Goal: Information Seeking & Learning: Learn about a topic

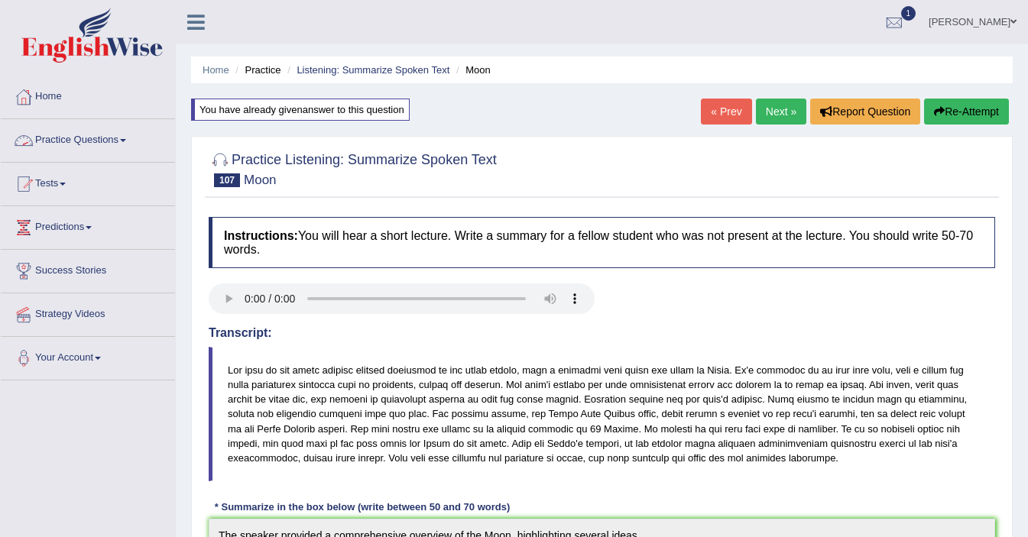
click at [92, 139] on link "Practice Questions" at bounding box center [88, 138] width 174 height 38
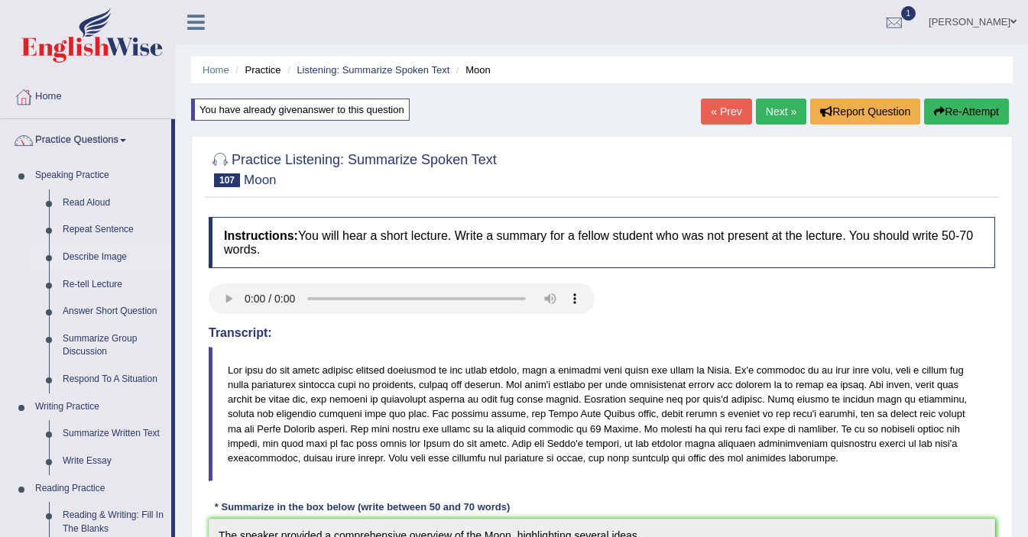
click at [95, 252] on link "Describe Image" at bounding box center [113, 258] width 115 height 28
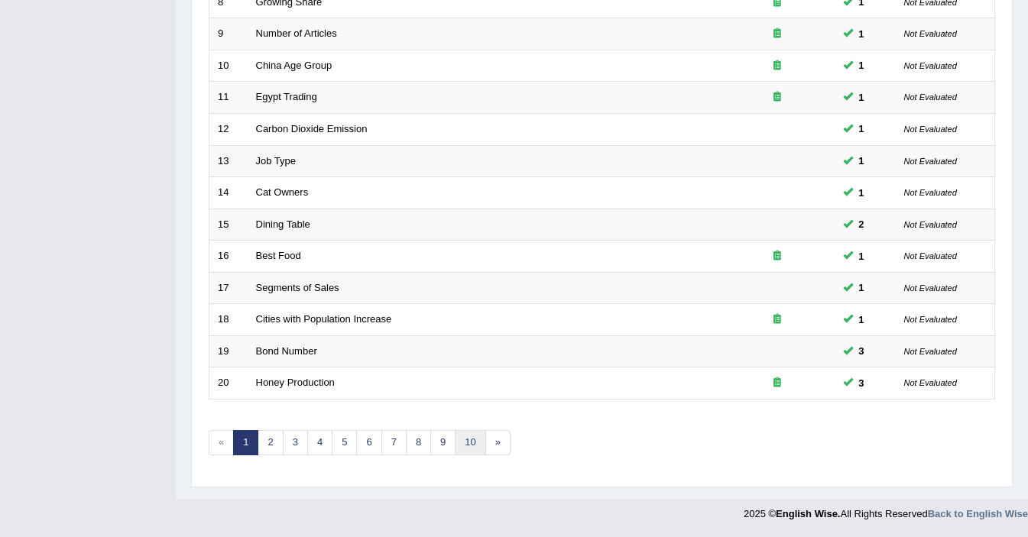
click at [466, 445] on link "10" at bounding box center [470, 442] width 31 height 25
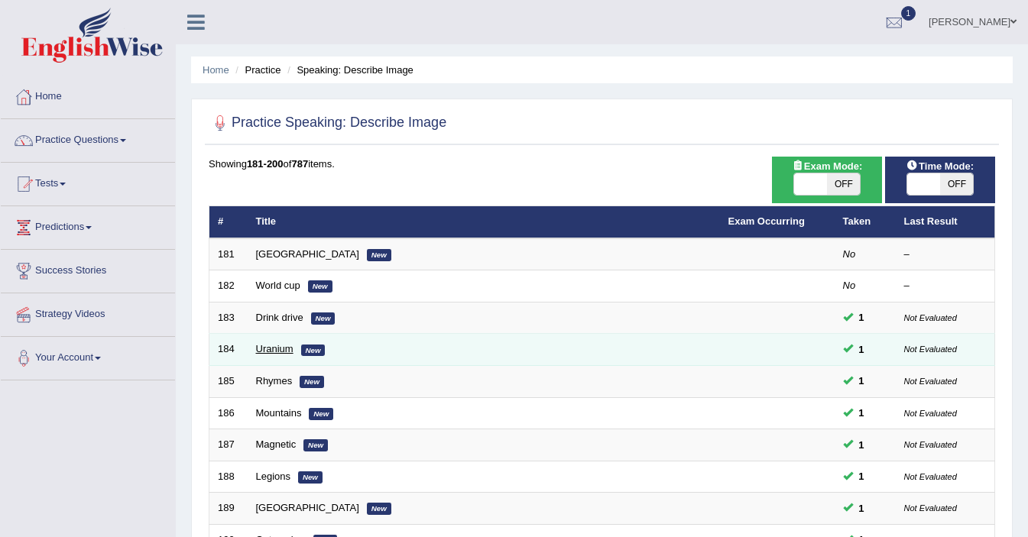
click at [275, 350] on link "Uranium" at bounding box center [274, 348] width 37 height 11
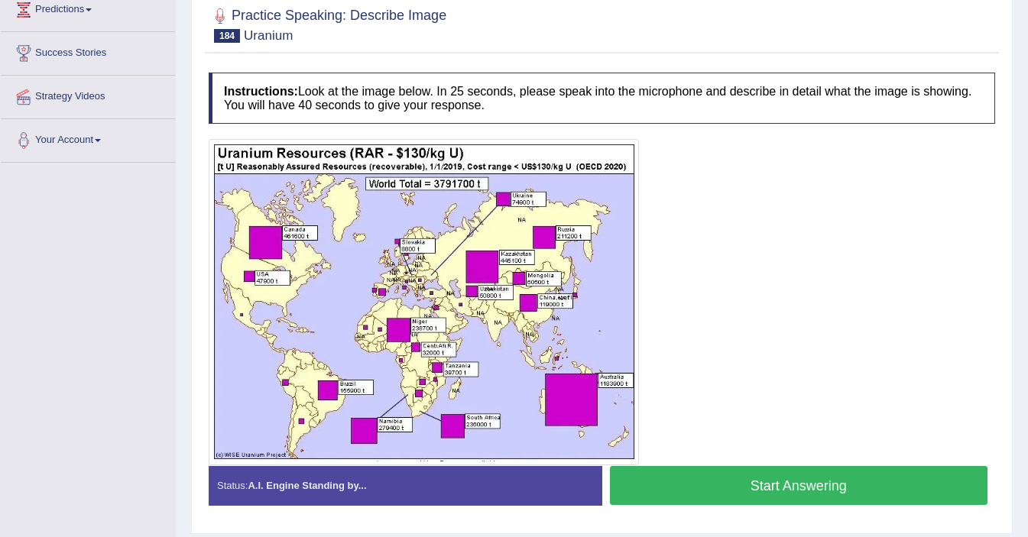
scroll to position [223, 0]
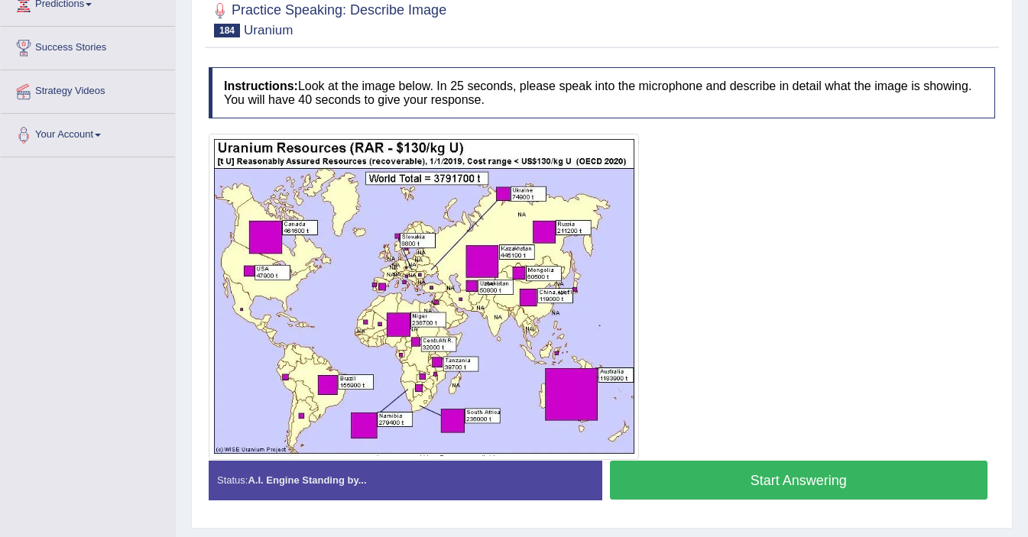
click at [785, 477] on button "Start Answering" at bounding box center [799, 480] width 378 height 39
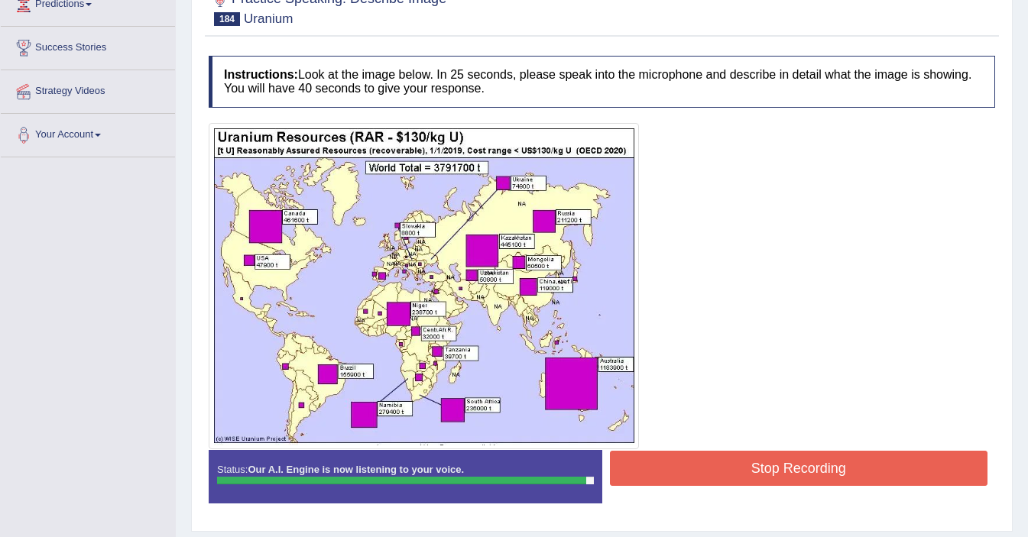
click at [785, 477] on button "Stop Recording" at bounding box center [799, 468] width 378 height 35
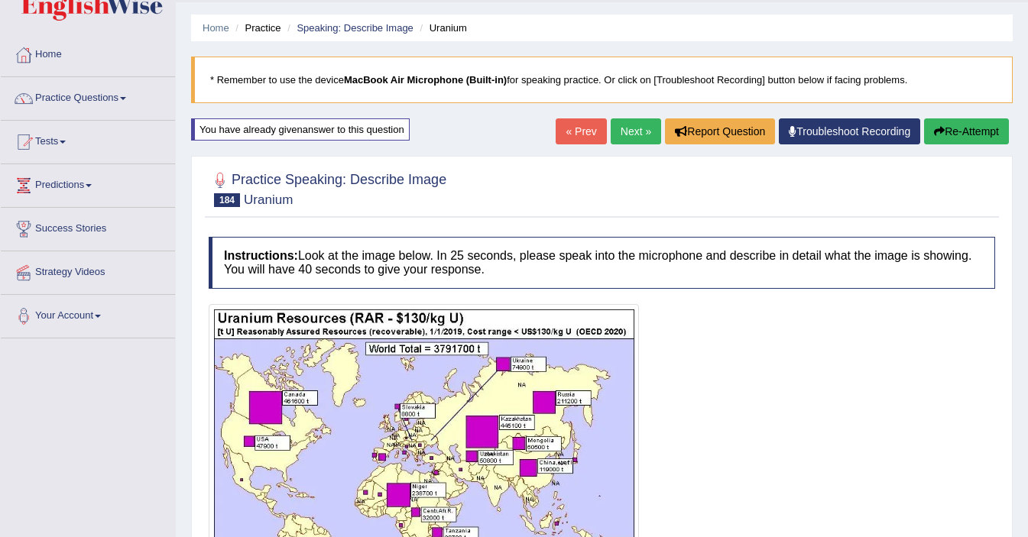
scroll to position [40, 0]
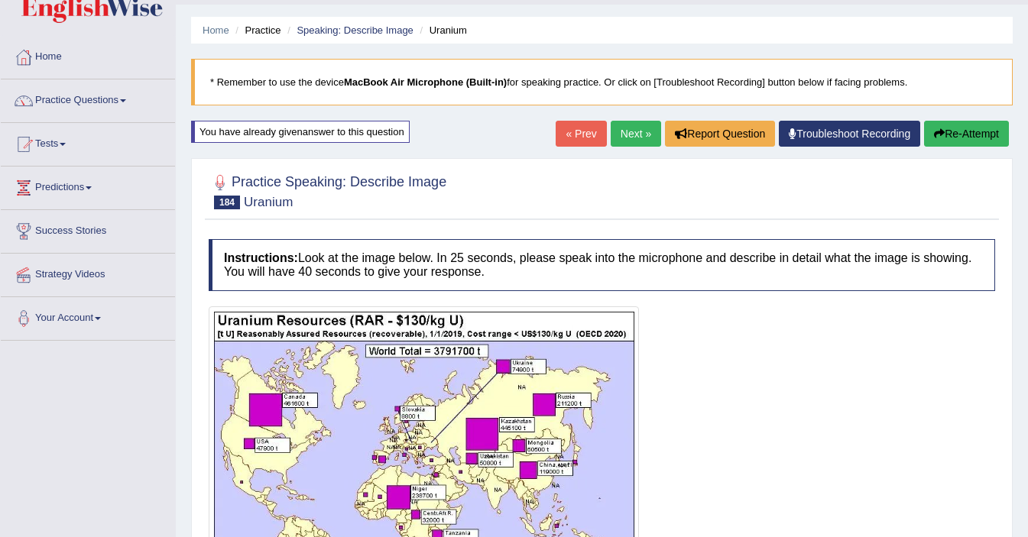
click at [630, 138] on link "Next »" at bounding box center [635, 134] width 50 height 26
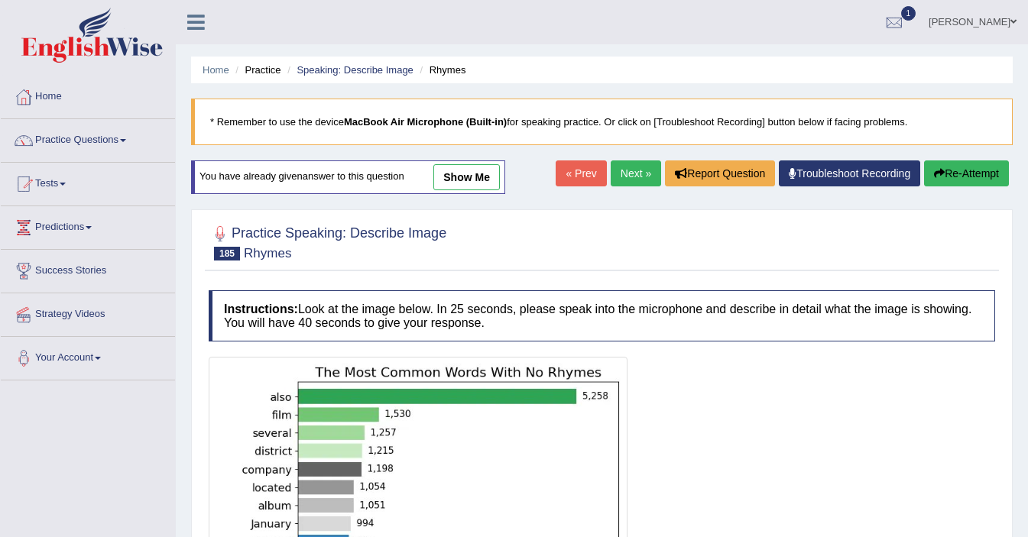
click at [495, 180] on link "show me" at bounding box center [466, 177] width 66 height 26
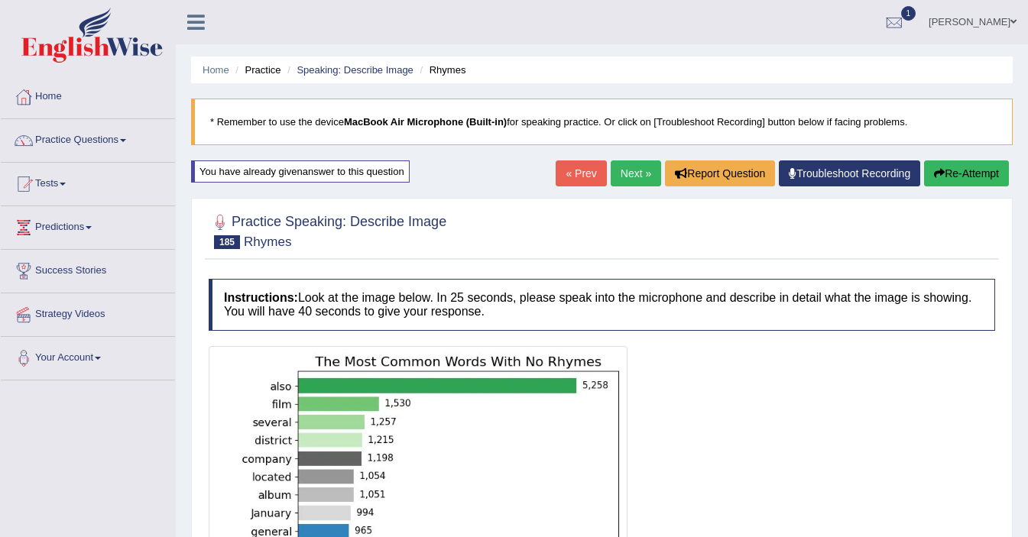
click at [928, 177] on button "Re-Attempt" at bounding box center [966, 173] width 85 height 26
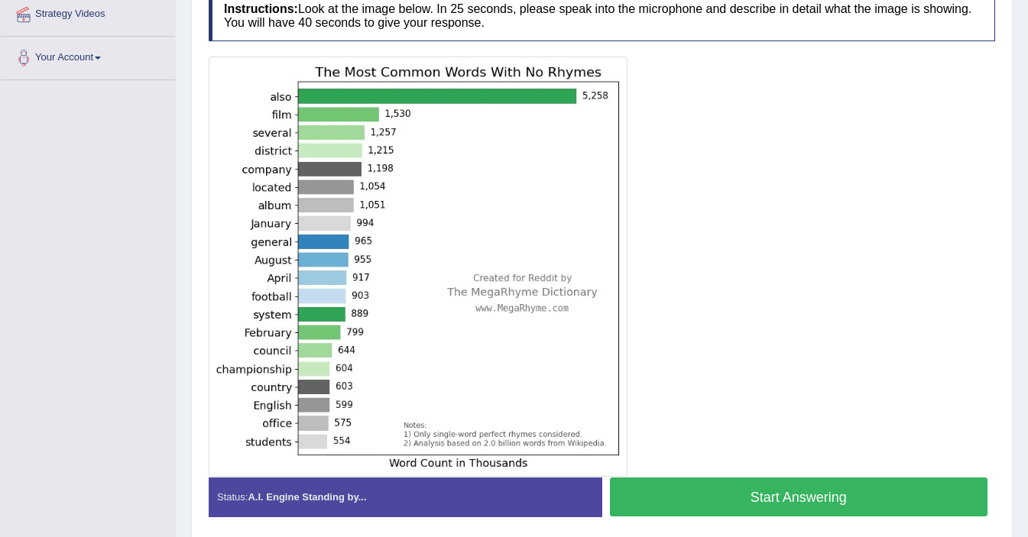
scroll to position [317, 0]
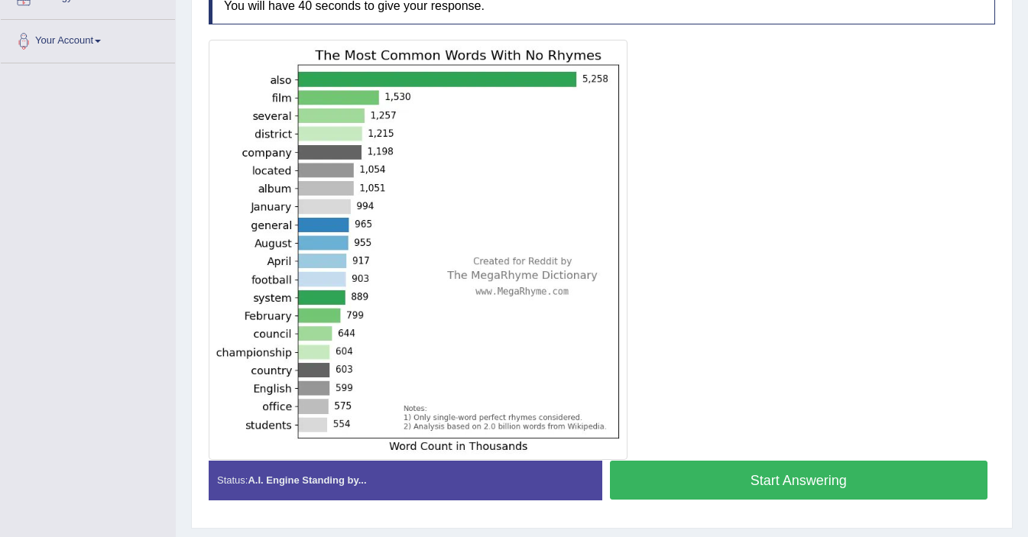
click at [795, 481] on button "Start Answering" at bounding box center [799, 480] width 378 height 39
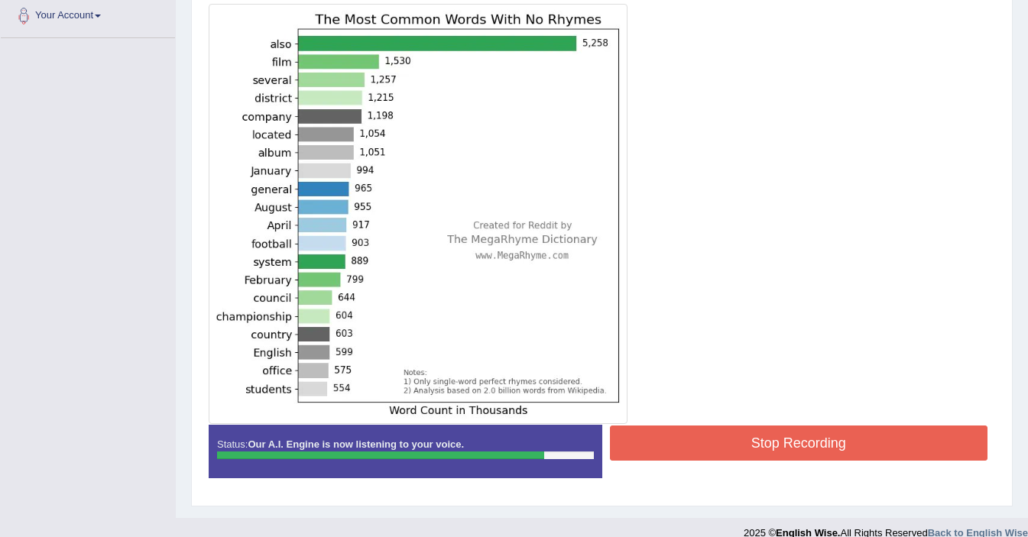
scroll to position [319, 0]
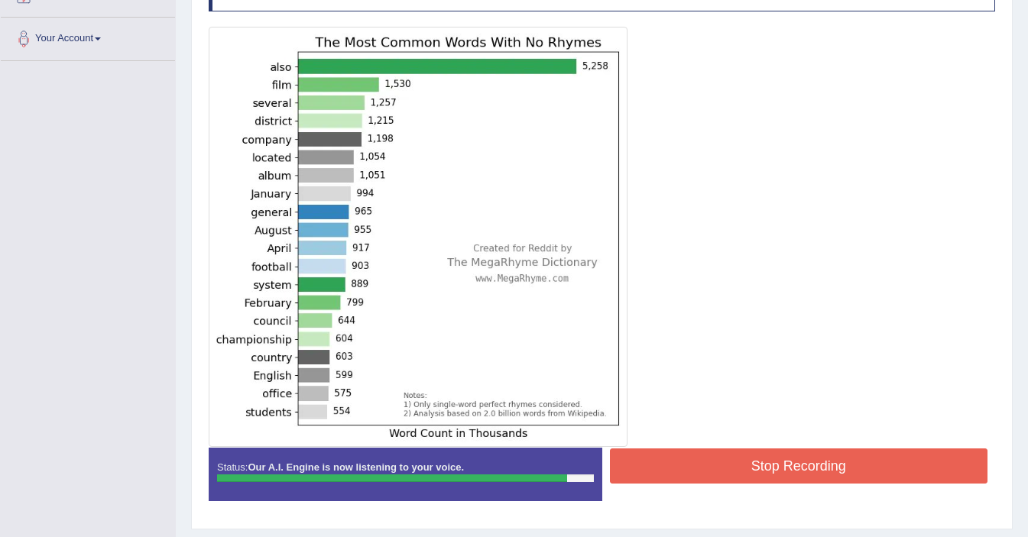
click at [720, 474] on button "Stop Recording" at bounding box center [799, 465] width 378 height 35
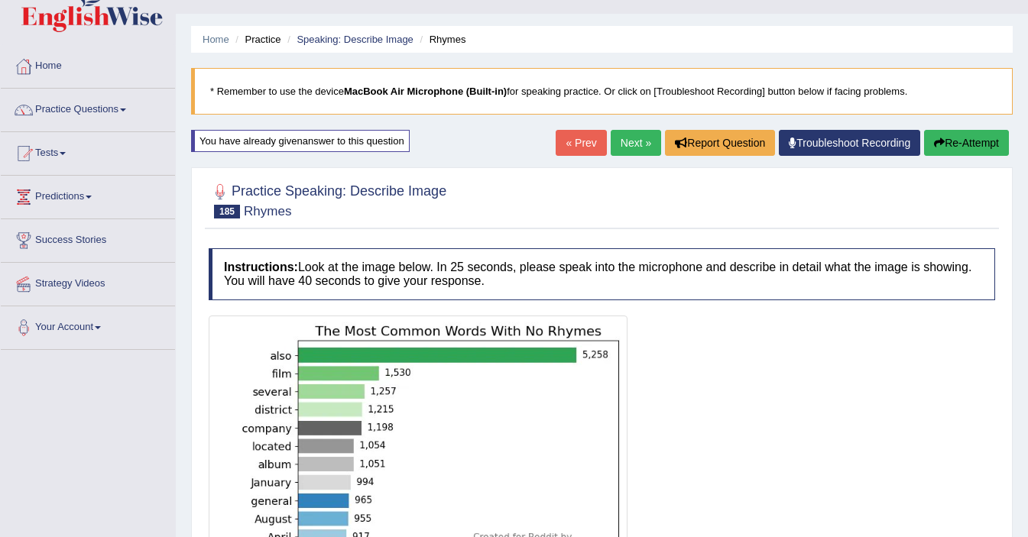
scroll to position [0, 0]
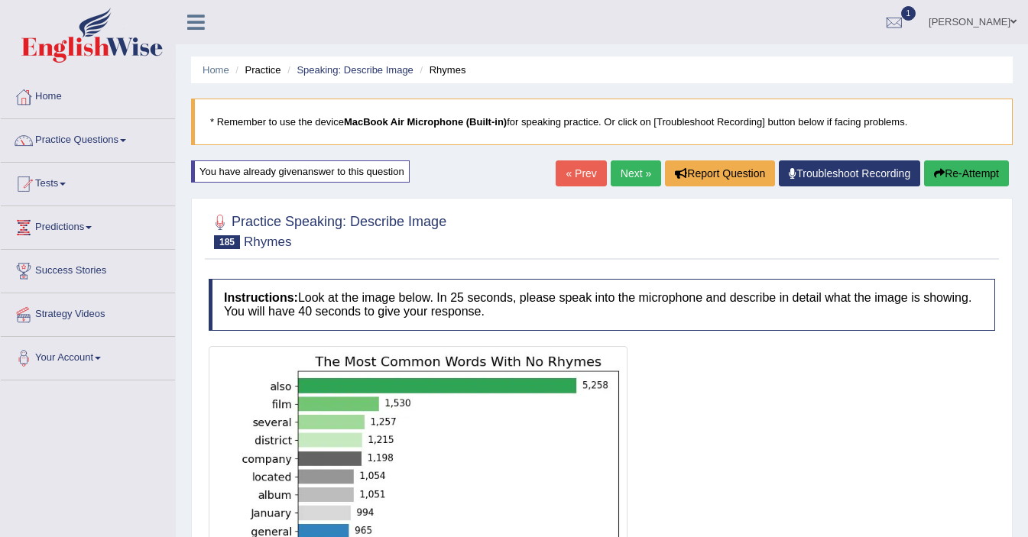
click at [618, 180] on link "Next »" at bounding box center [635, 173] width 50 height 26
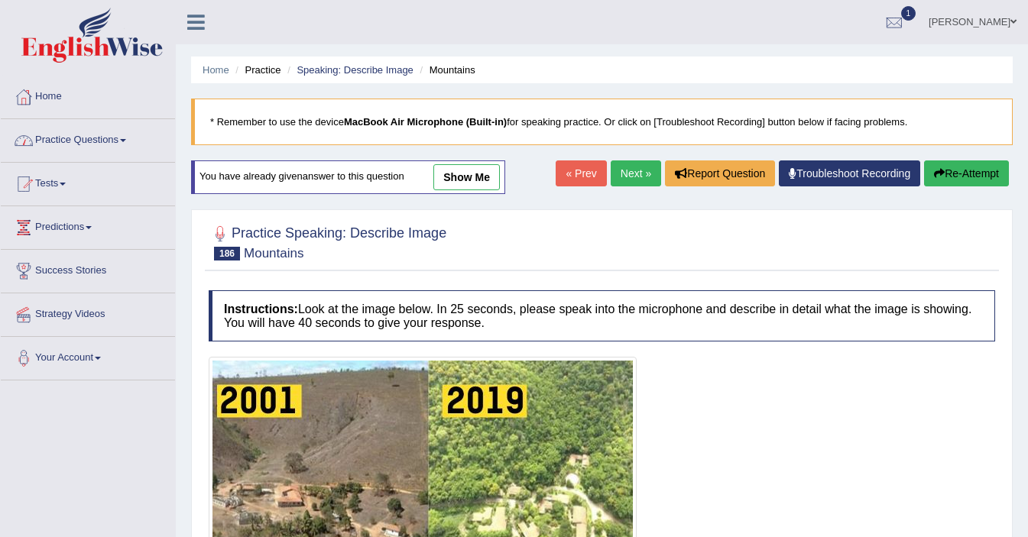
click at [41, 145] on link "Practice Questions" at bounding box center [88, 138] width 174 height 38
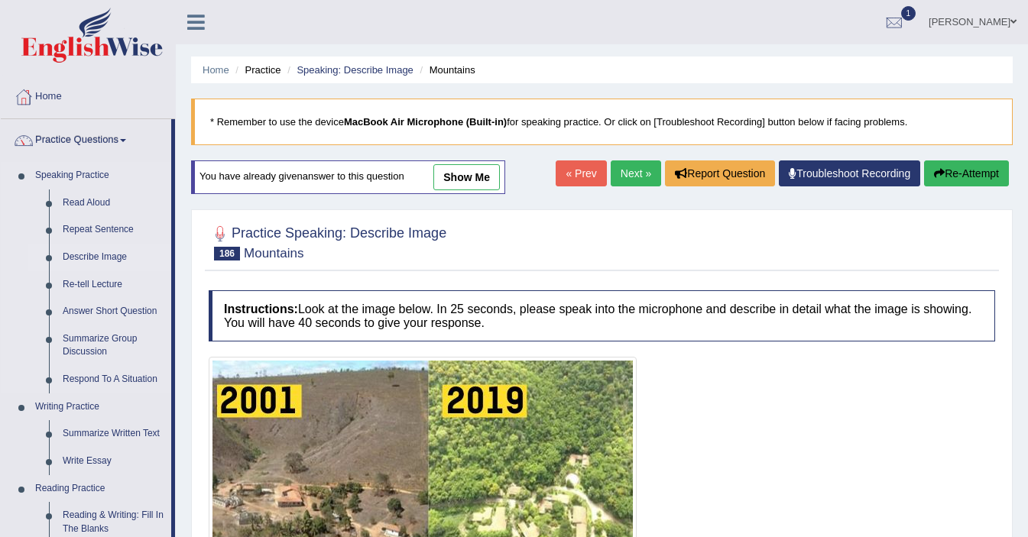
click at [86, 258] on link "Describe Image" at bounding box center [113, 258] width 115 height 28
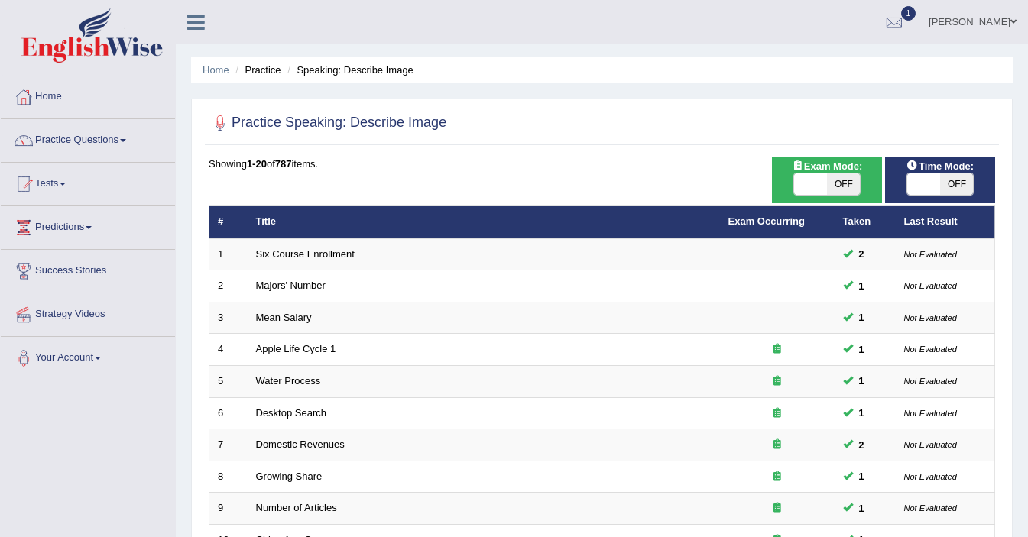
scroll to position [474, 0]
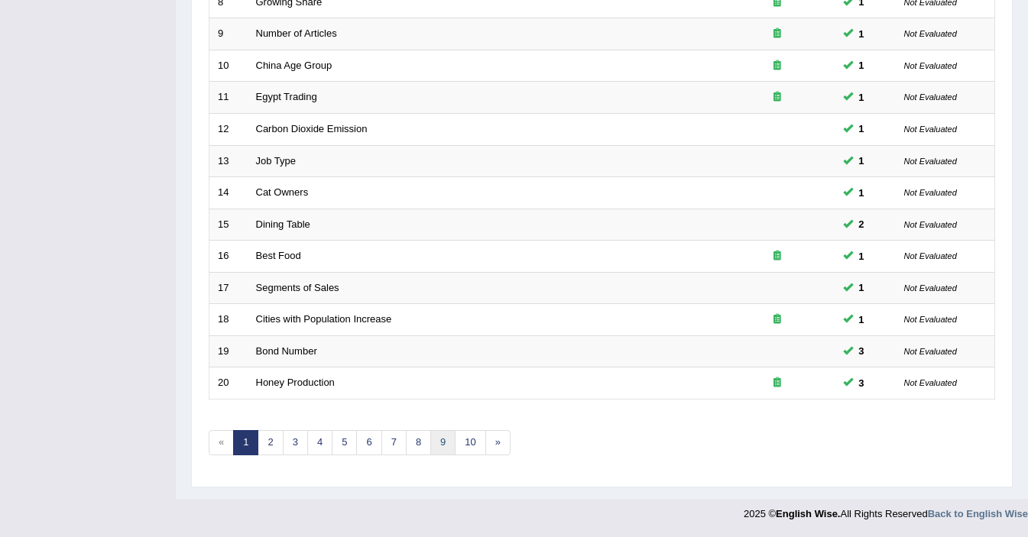
click at [444, 445] on link "9" at bounding box center [442, 442] width 25 height 25
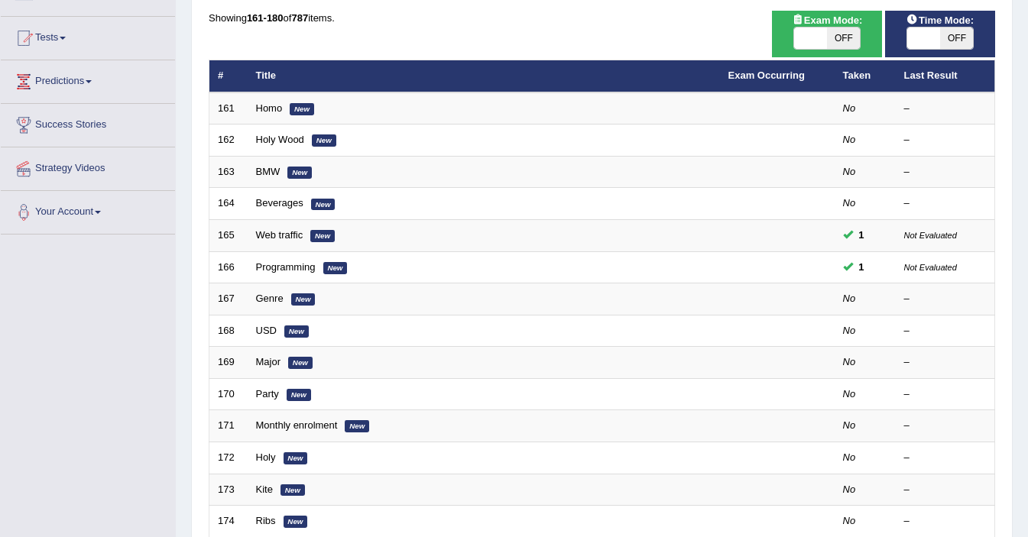
scroll to position [147, 0]
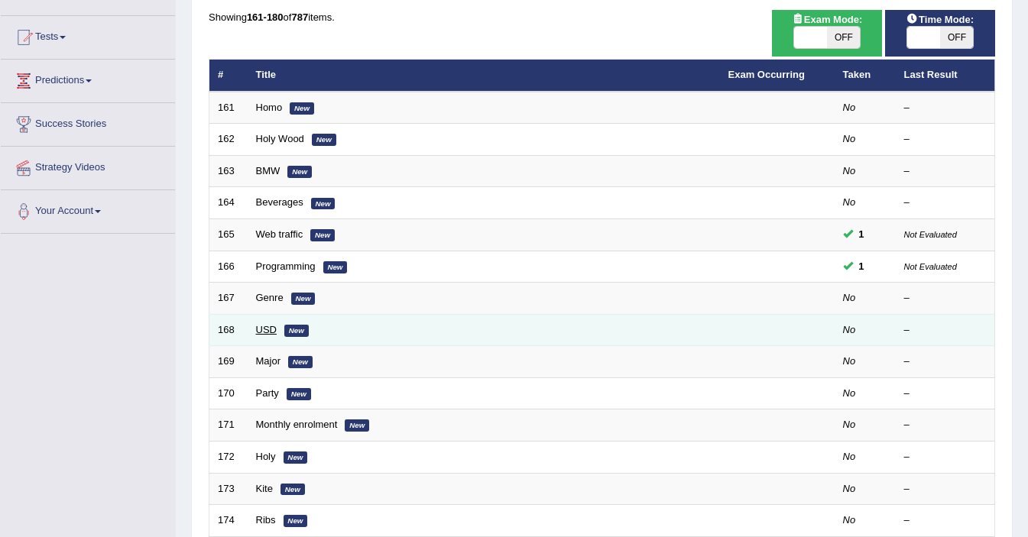
click at [265, 332] on link "USD" at bounding box center [266, 329] width 21 height 11
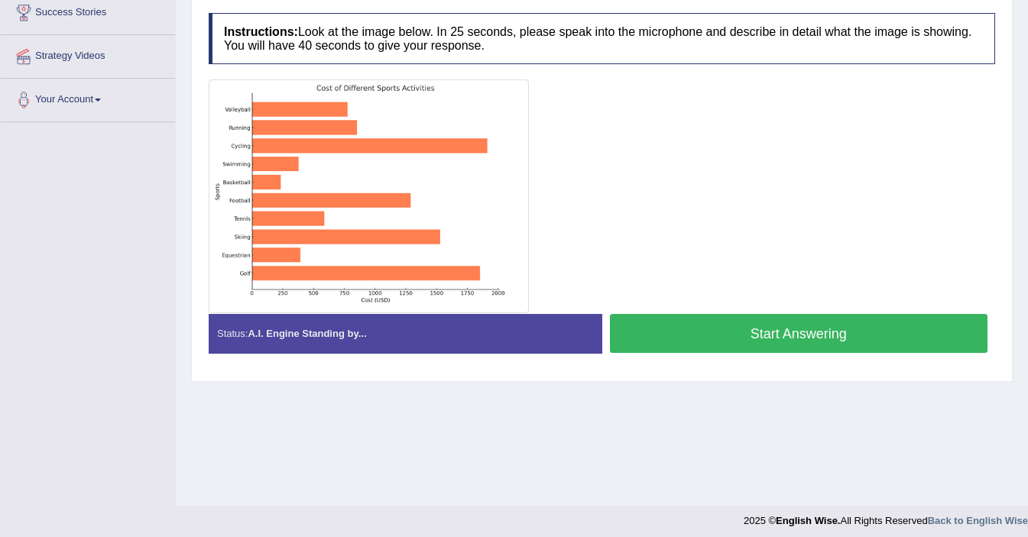
scroll to position [265, 0]
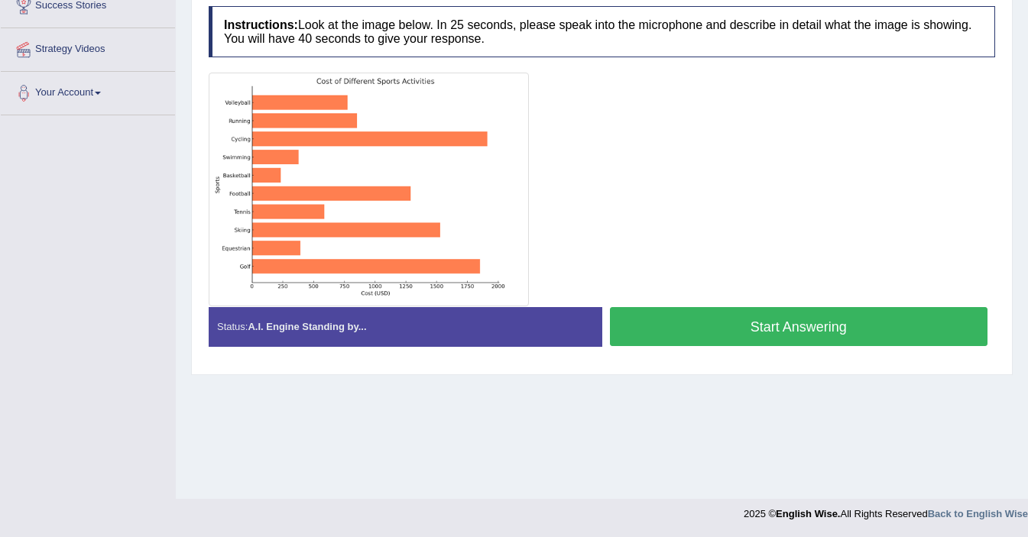
click at [762, 329] on button "Start Answering" at bounding box center [799, 326] width 378 height 39
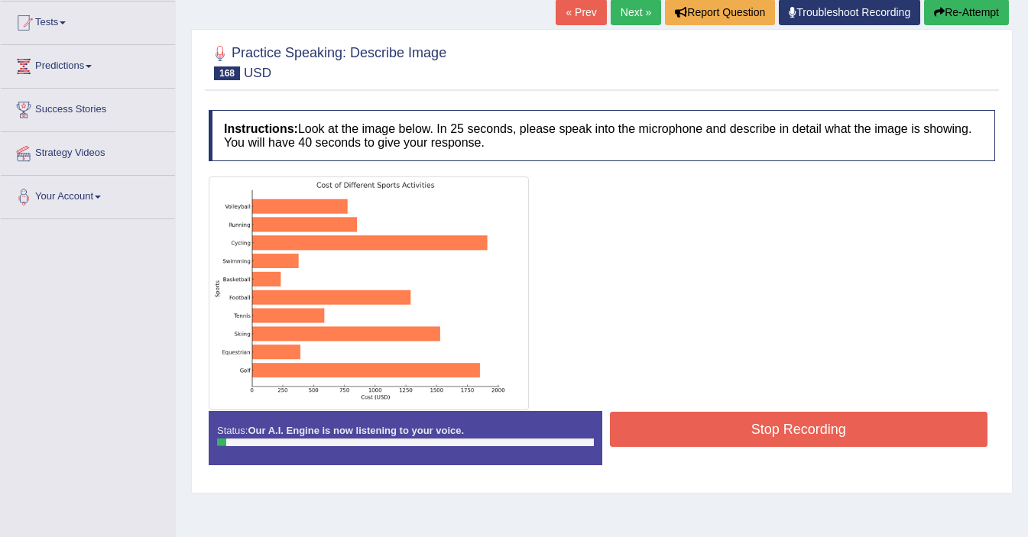
scroll to position [151, 0]
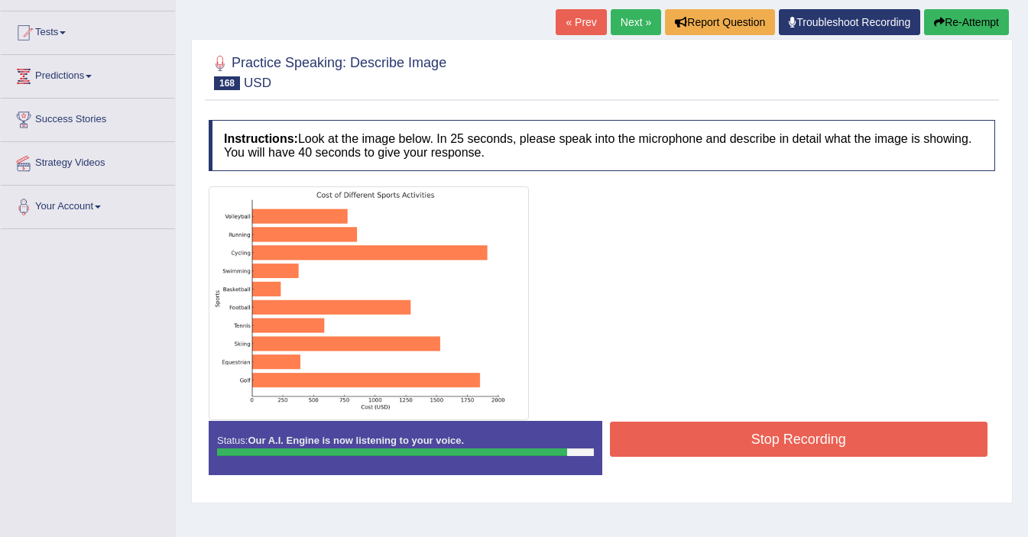
click at [766, 439] on button "Stop Recording" at bounding box center [799, 439] width 378 height 35
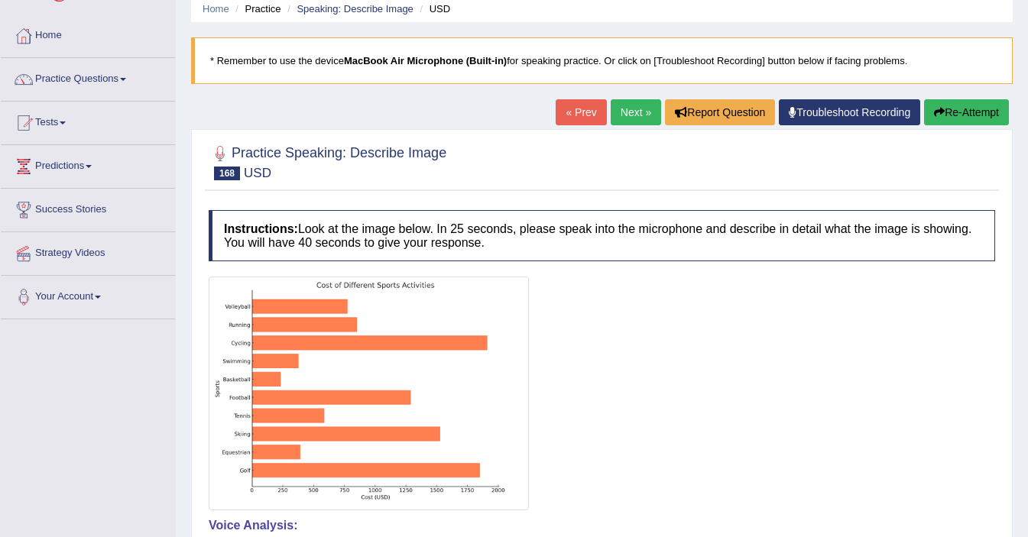
scroll to position [0, 0]
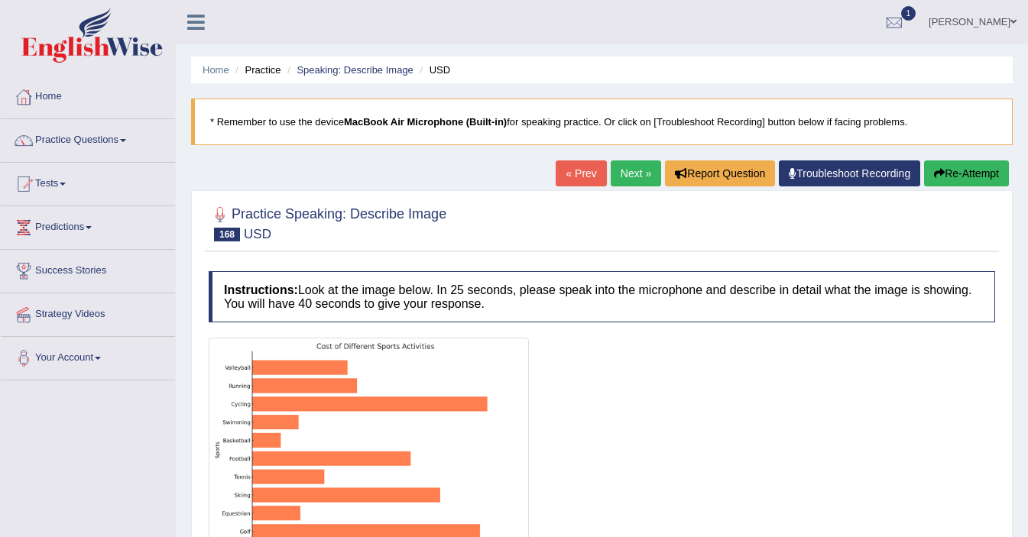
click at [630, 177] on link "Next »" at bounding box center [635, 173] width 50 height 26
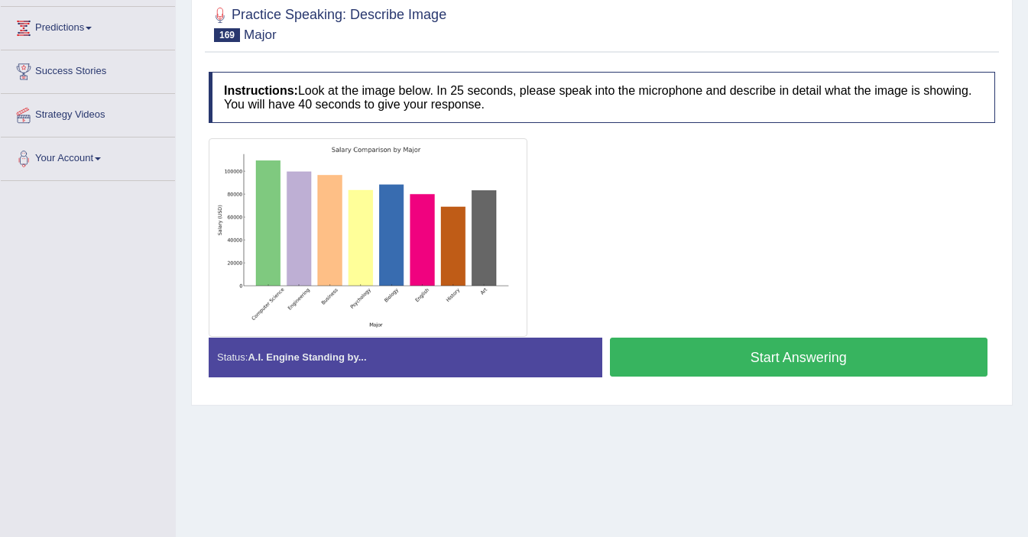
scroll to position [202, 0]
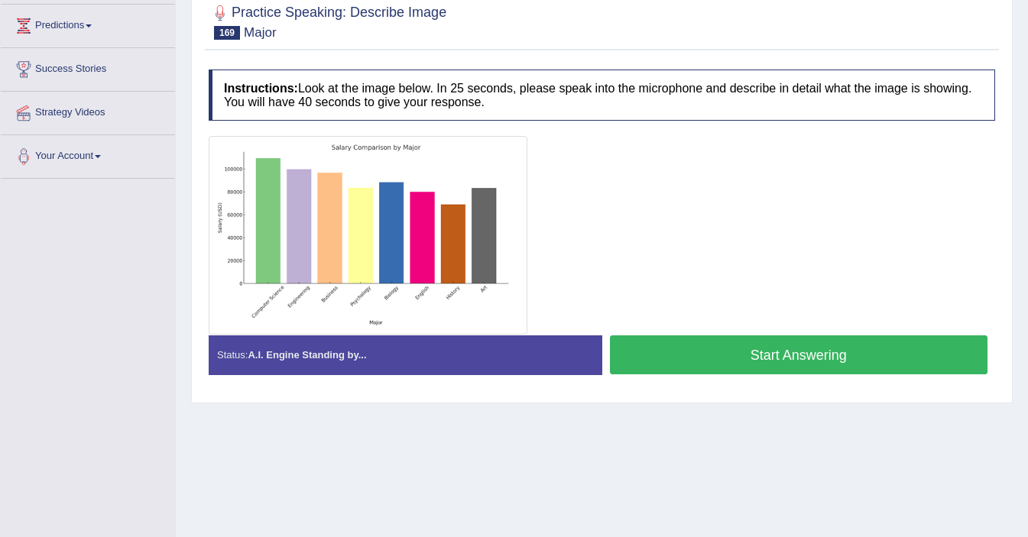
click at [677, 352] on button "Start Answering" at bounding box center [799, 354] width 378 height 39
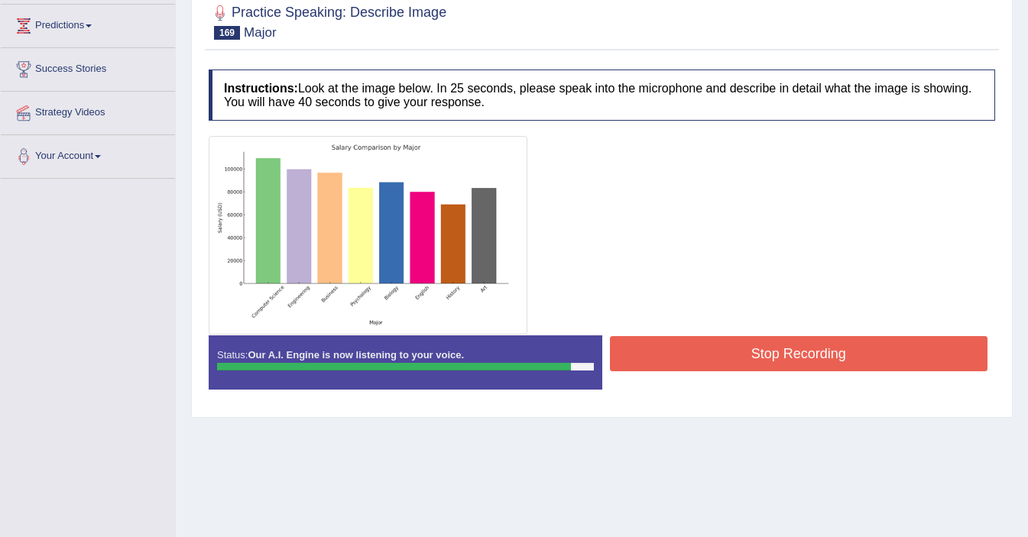
click at [738, 361] on button "Stop Recording" at bounding box center [799, 353] width 378 height 35
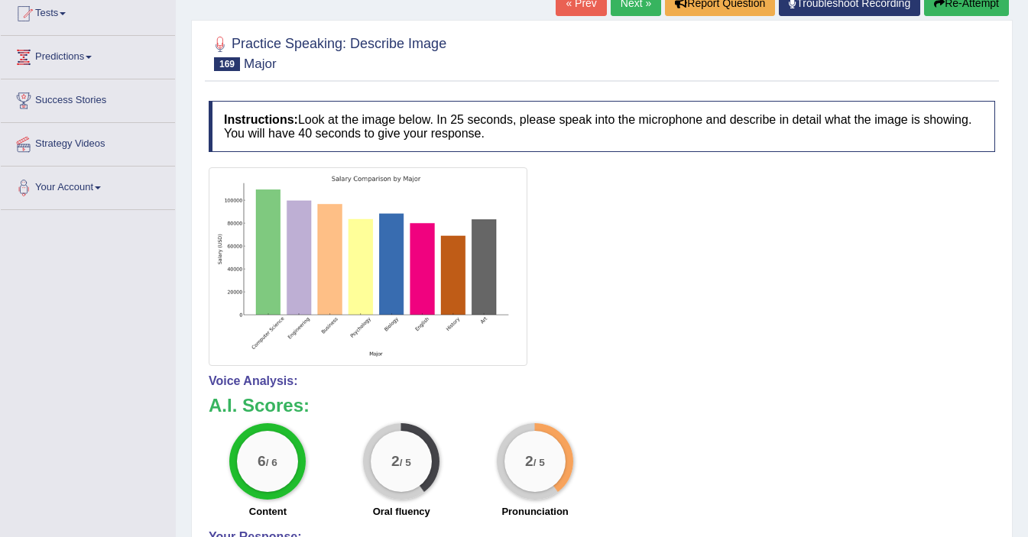
scroll to position [0, 0]
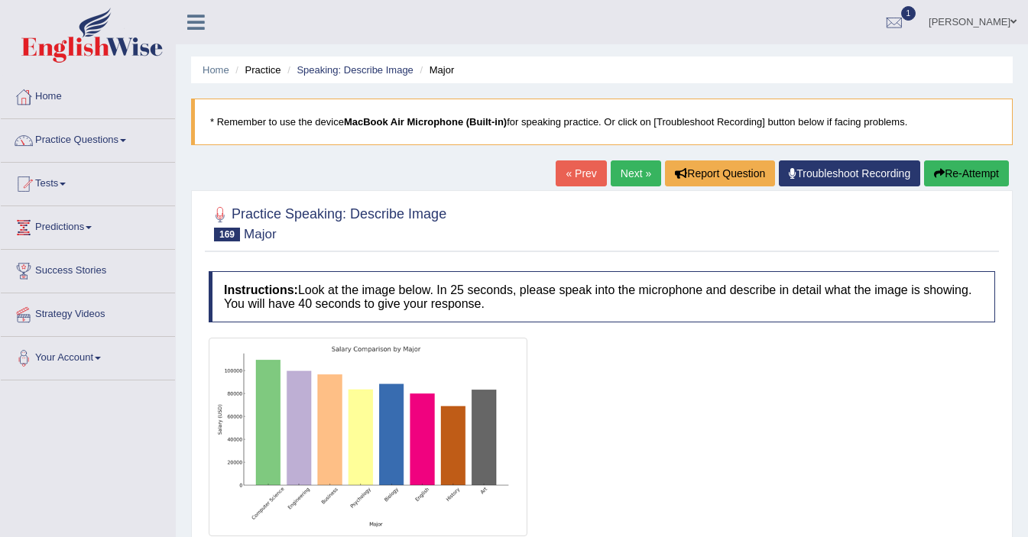
click at [629, 170] on link "Next »" at bounding box center [635, 173] width 50 height 26
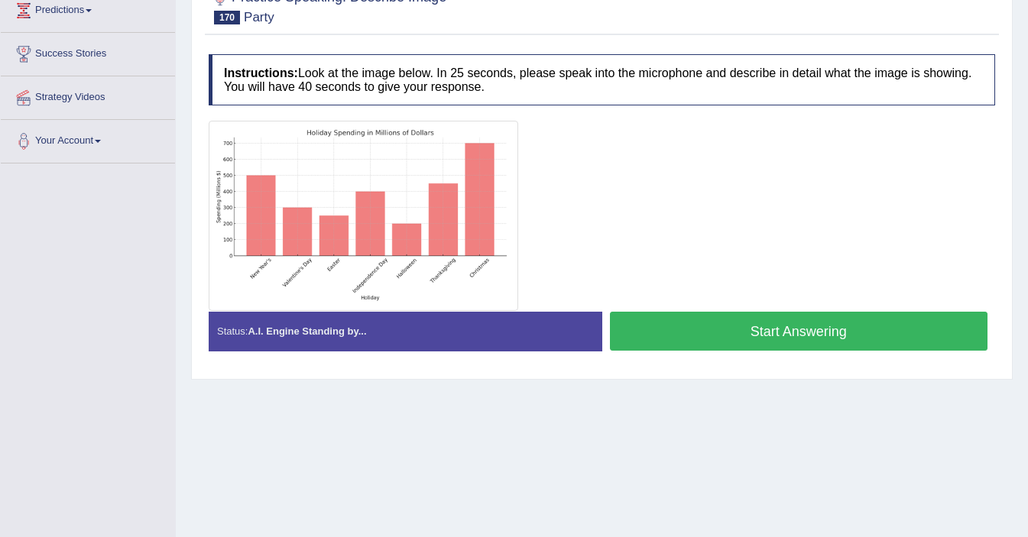
scroll to position [215, 0]
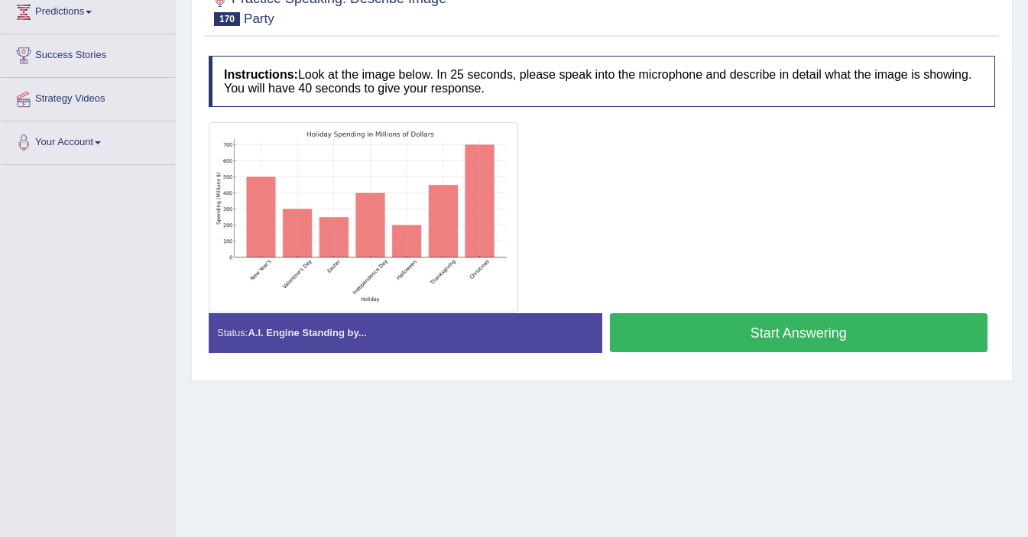
click at [693, 340] on button "Start Answering" at bounding box center [799, 332] width 378 height 39
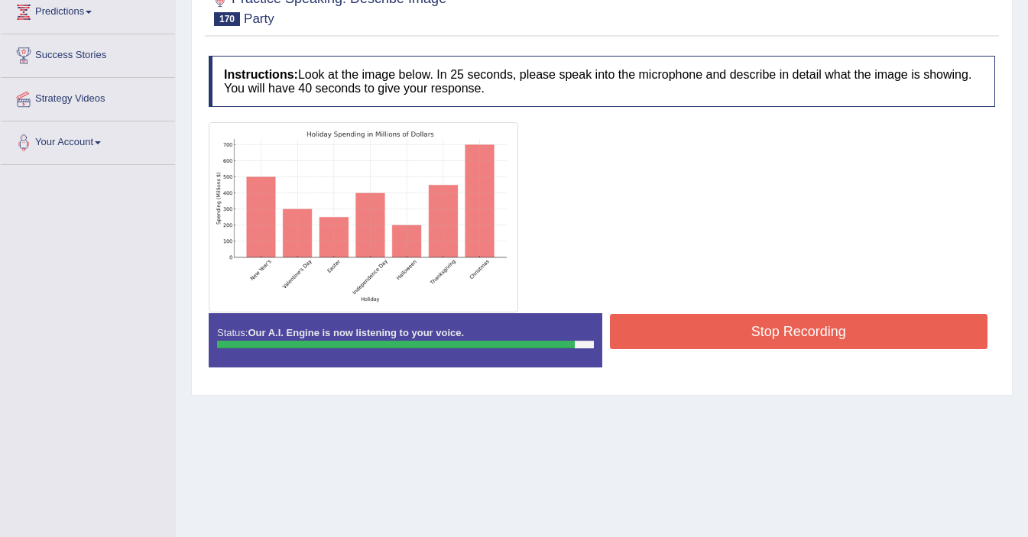
click at [723, 346] on button "Stop Recording" at bounding box center [799, 331] width 378 height 35
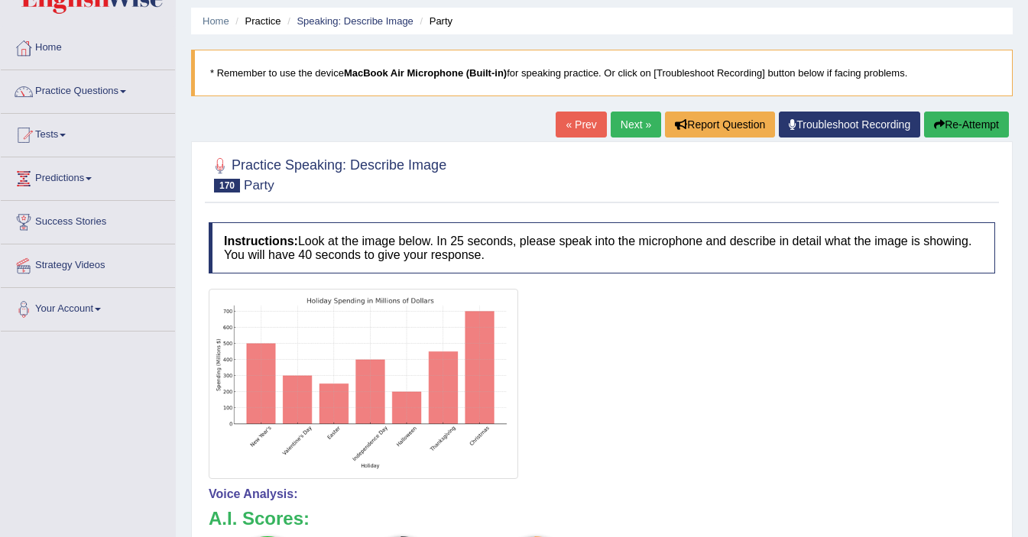
scroll to position [56, 0]
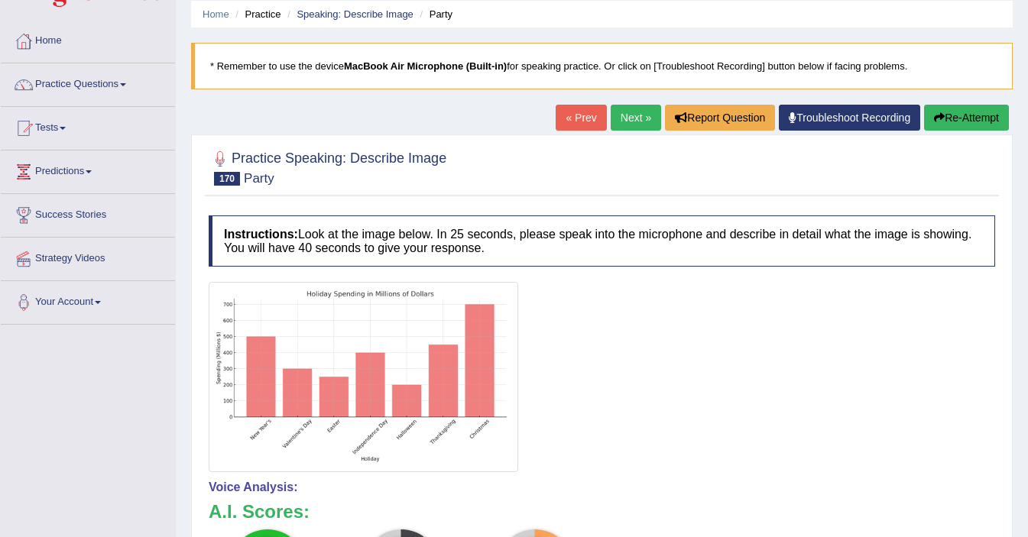
click at [611, 113] on link "Next »" at bounding box center [635, 118] width 50 height 26
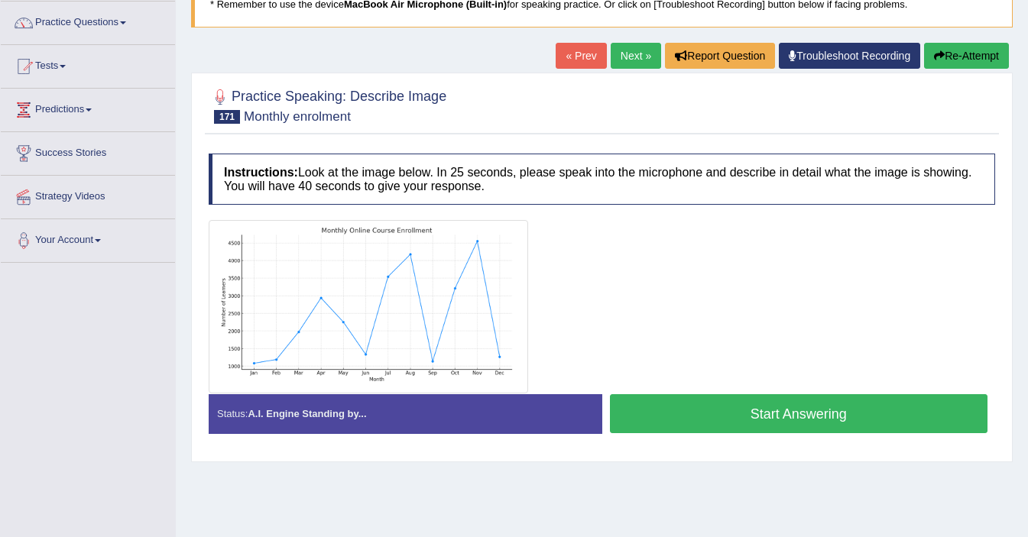
scroll to position [118, 0]
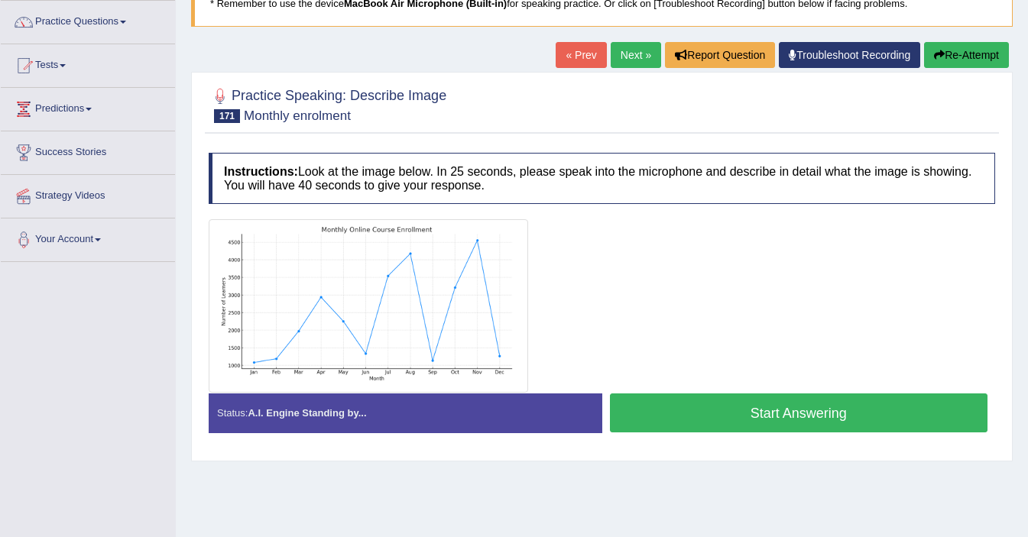
click at [775, 414] on button "Start Answering" at bounding box center [799, 412] width 378 height 39
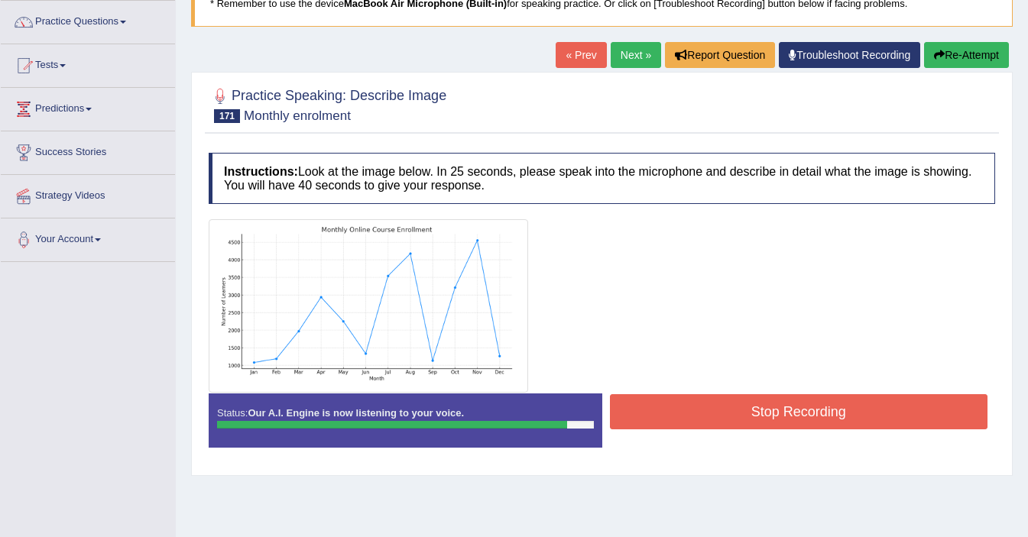
click at [780, 398] on button "Stop Recording" at bounding box center [799, 411] width 378 height 35
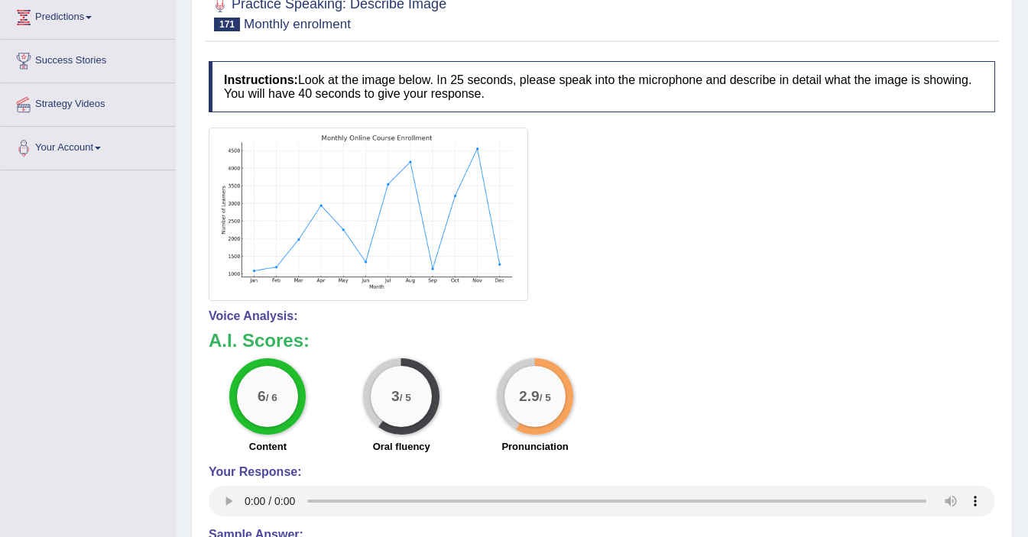
scroll to position [0, 0]
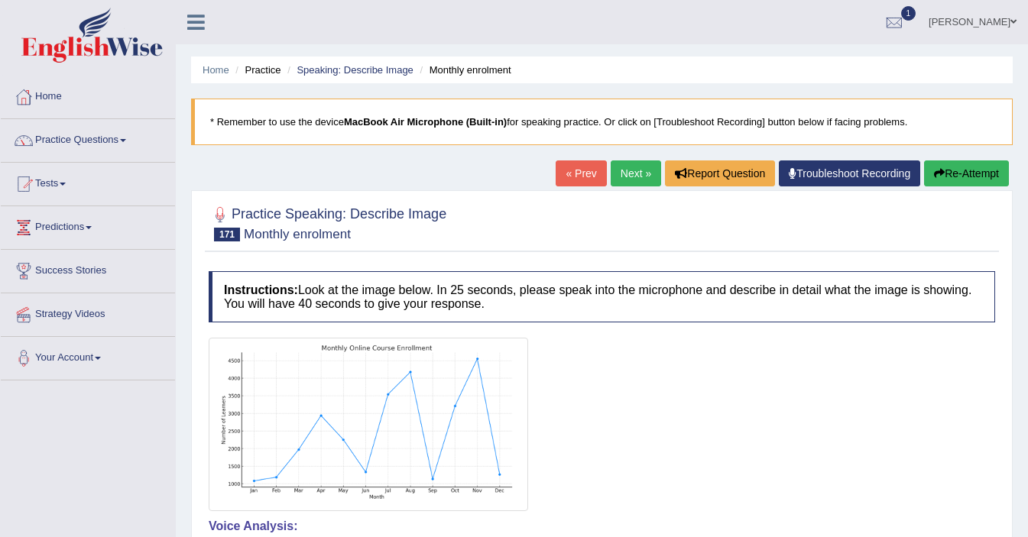
click at [632, 176] on link "Next »" at bounding box center [635, 173] width 50 height 26
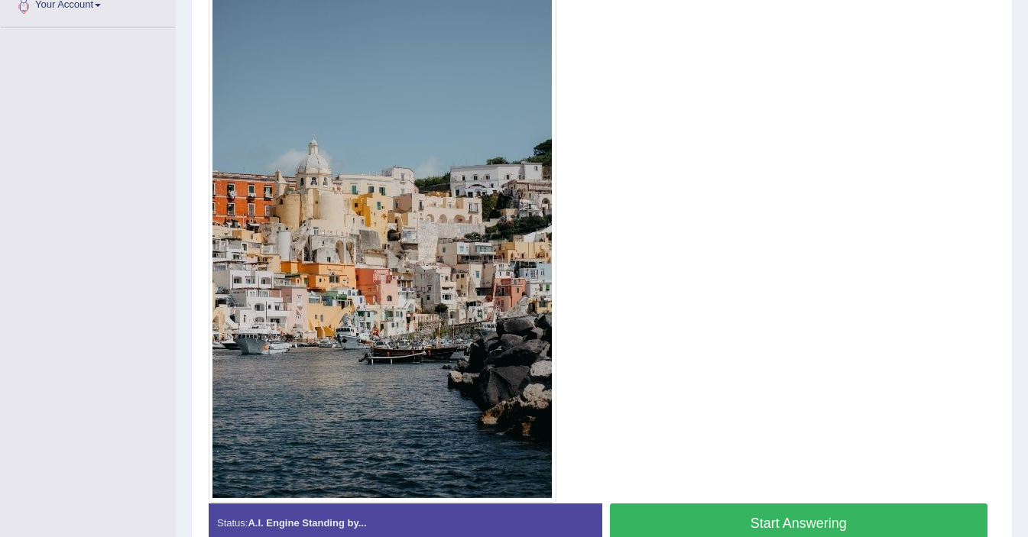
scroll to position [367, 0]
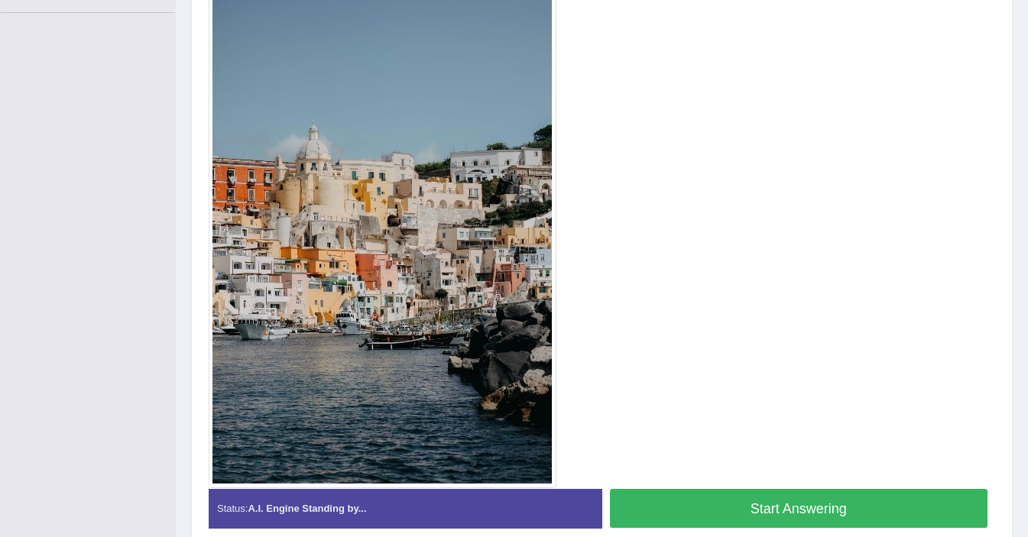
click at [705, 501] on button "Start Answering" at bounding box center [799, 508] width 378 height 39
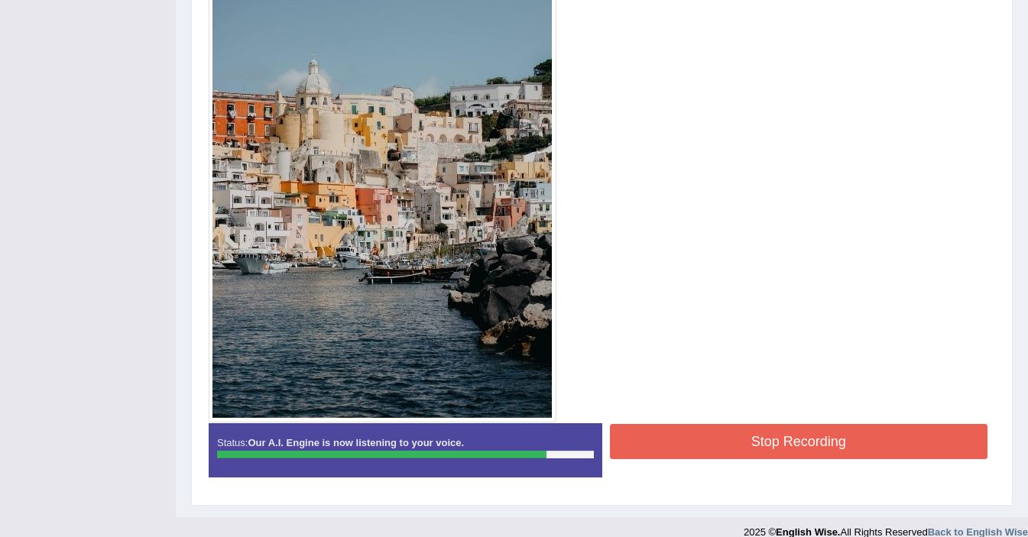
scroll to position [435, 0]
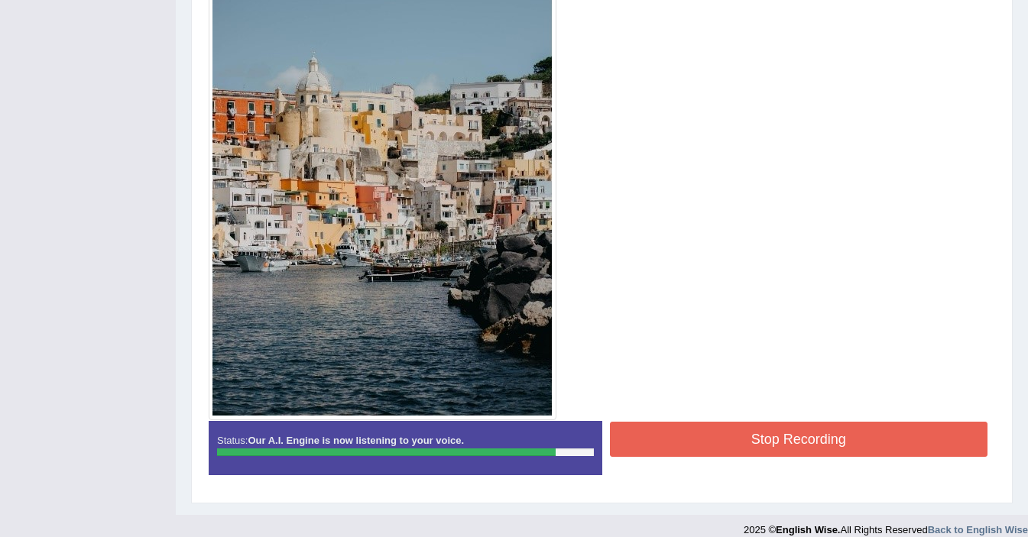
click at [692, 452] on button "Stop Recording" at bounding box center [799, 439] width 378 height 35
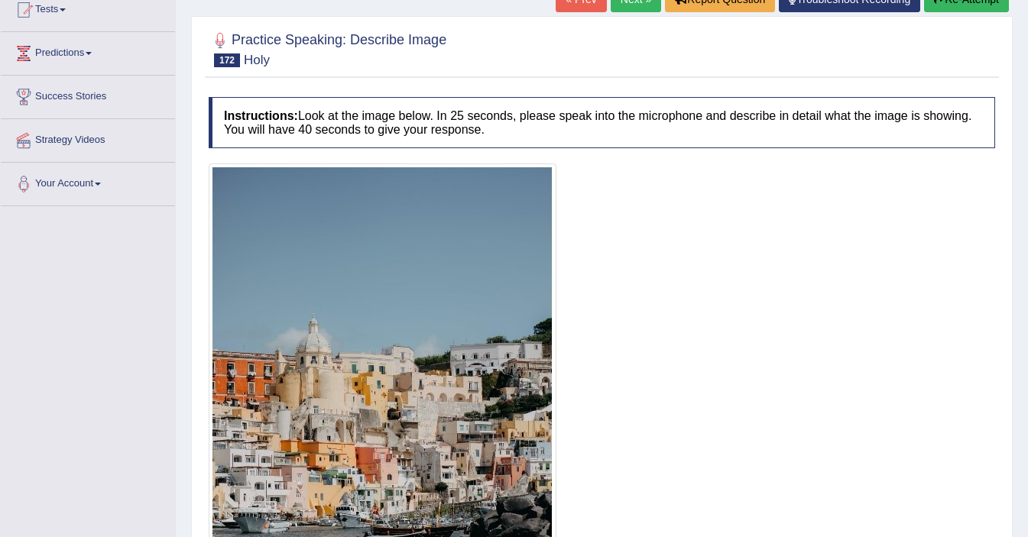
scroll to position [171, 0]
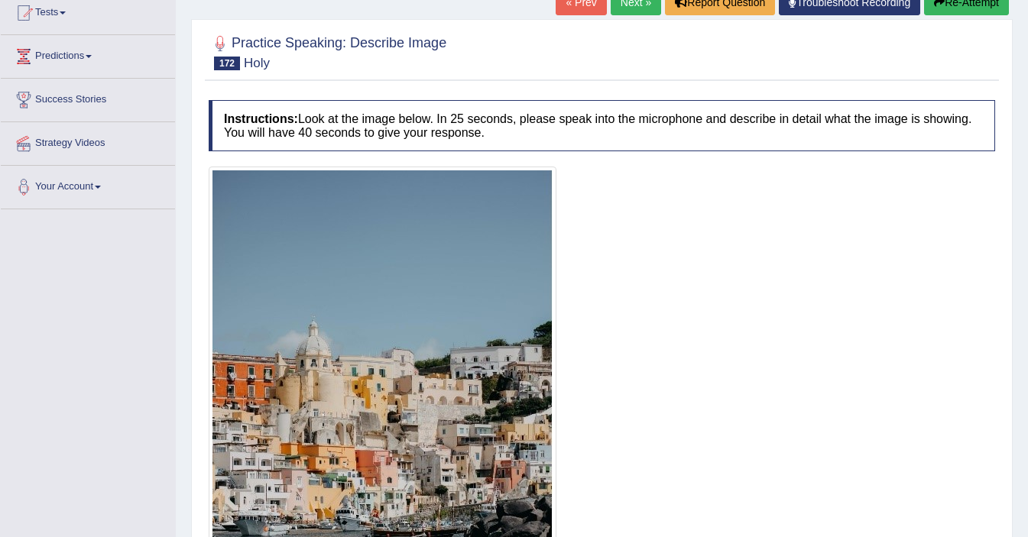
click at [634, 9] on link "Next »" at bounding box center [635, 2] width 50 height 26
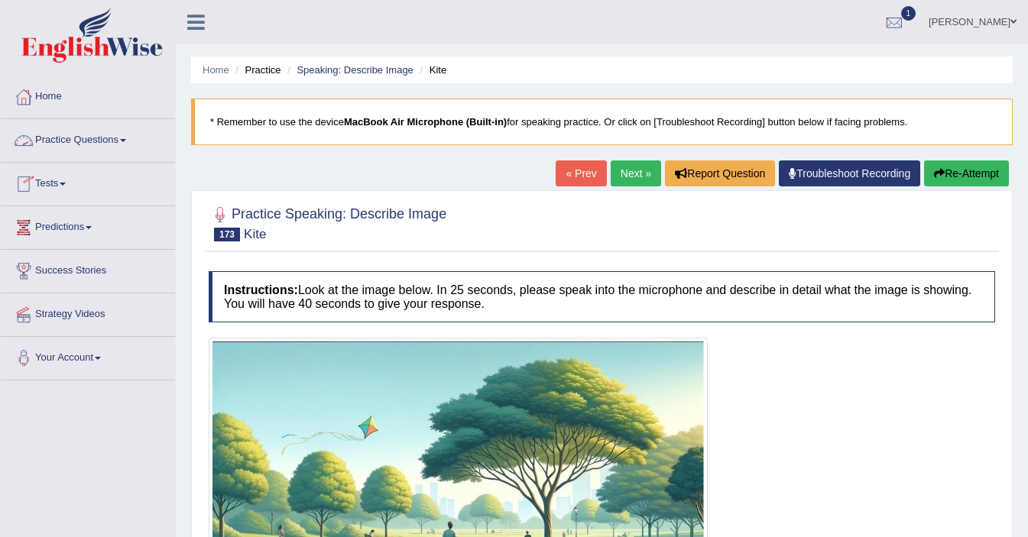
click at [104, 140] on link "Practice Questions" at bounding box center [88, 138] width 174 height 38
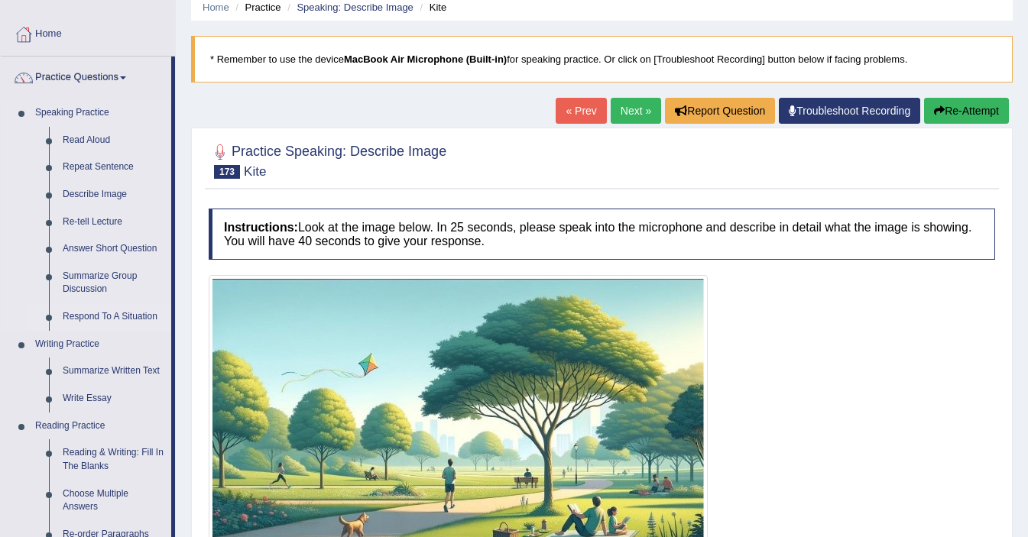
scroll to position [62, 0]
click at [93, 395] on link "Write Essay" at bounding box center [113, 400] width 115 height 28
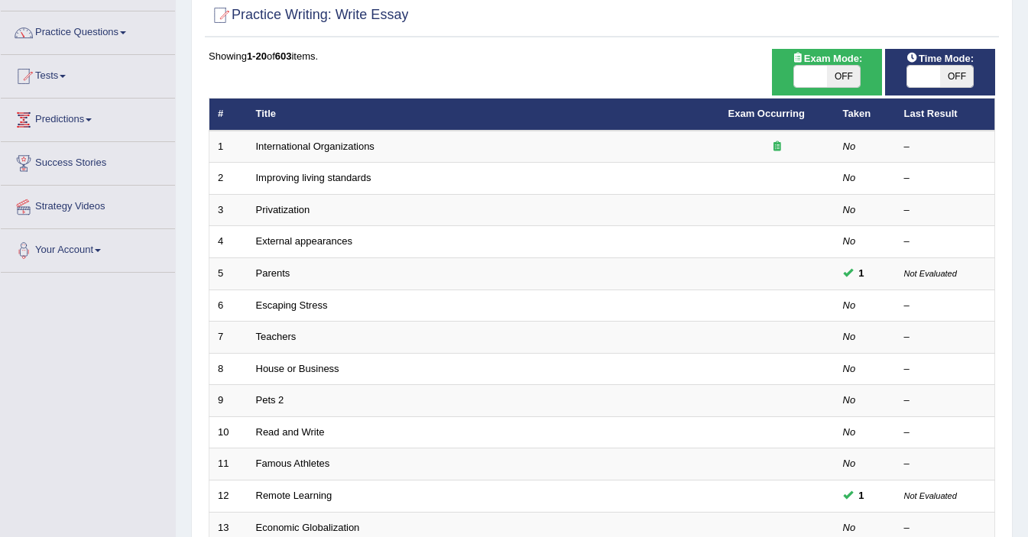
scroll to position [105, 0]
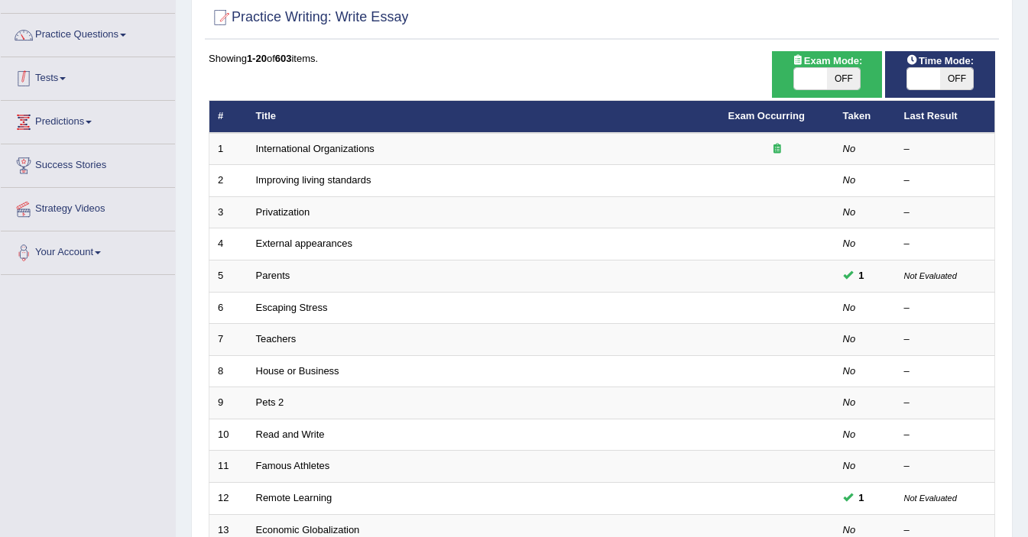
click at [49, 81] on link "Tests" at bounding box center [88, 76] width 174 height 38
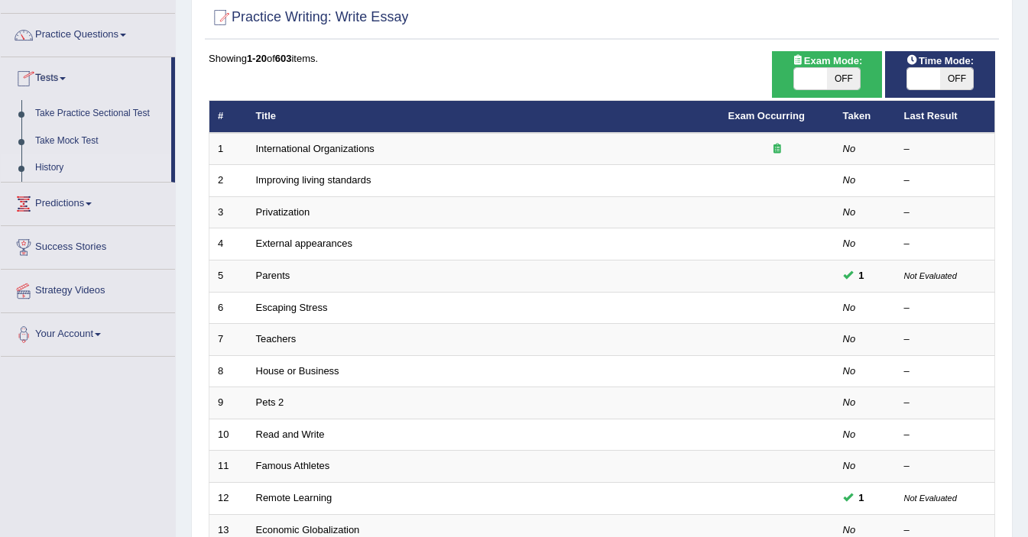
click at [45, 163] on link "History" at bounding box center [99, 168] width 143 height 28
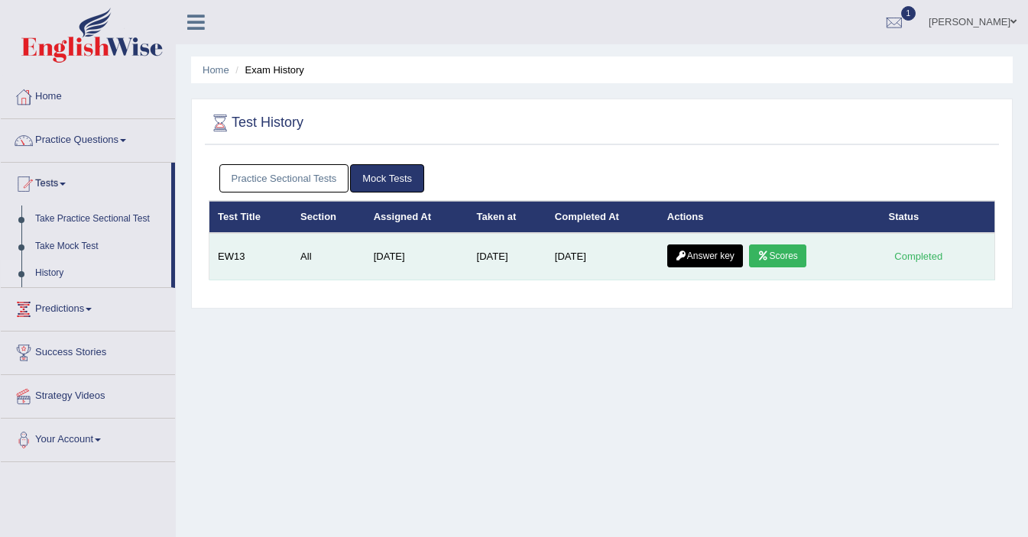
click at [698, 254] on link "Answer key" at bounding box center [705, 255] width 76 height 23
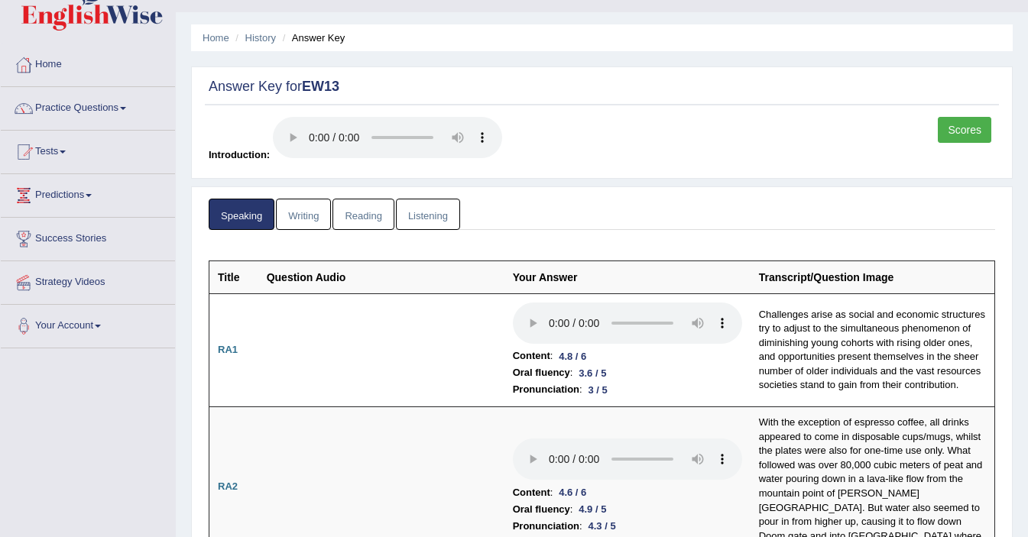
scroll to position [40, 0]
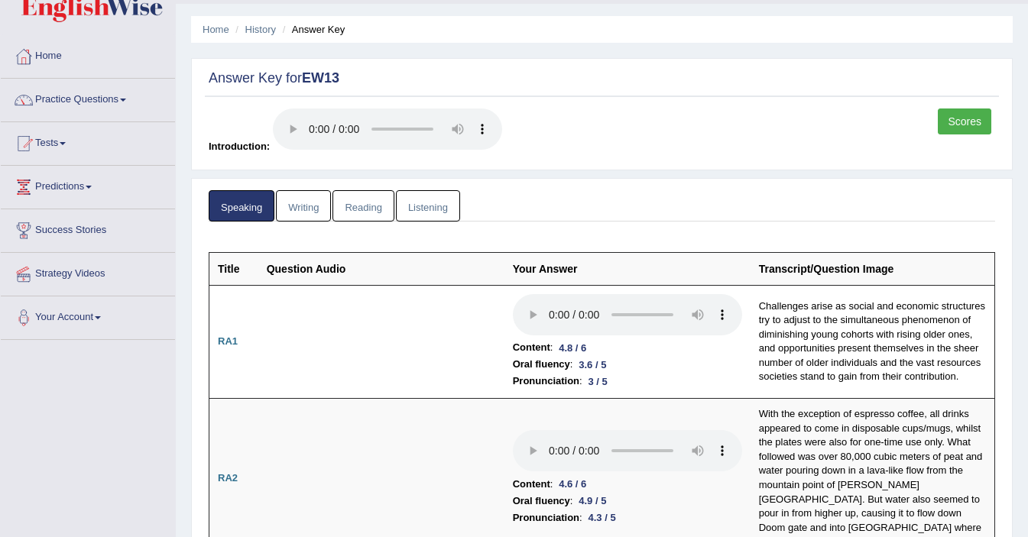
click at [296, 211] on link "Writing" at bounding box center [303, 205] width 55 height 31
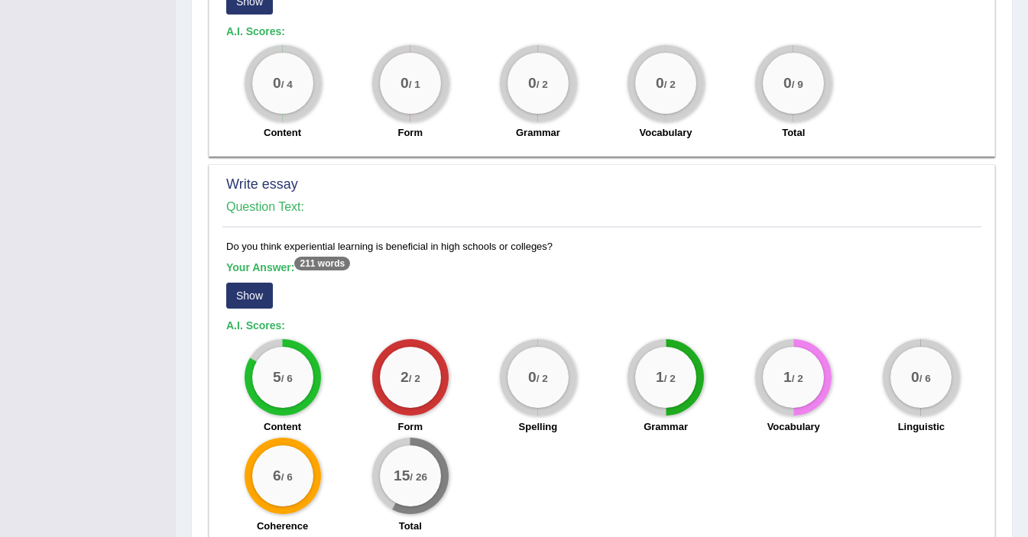
scroll to position [1106, 0]
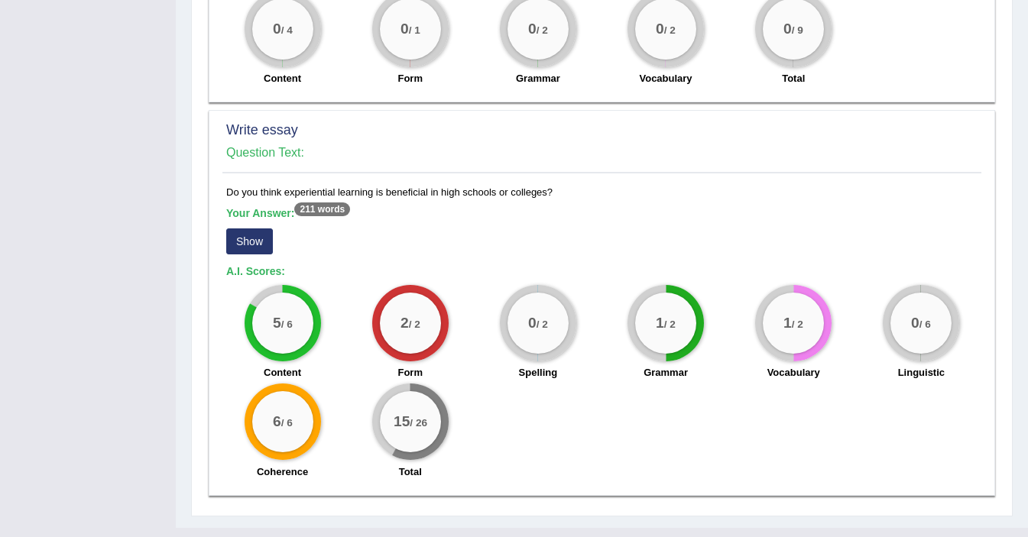
click at [250, 228] on button "Show" at bounding box center [249, 241] width 47 height 26
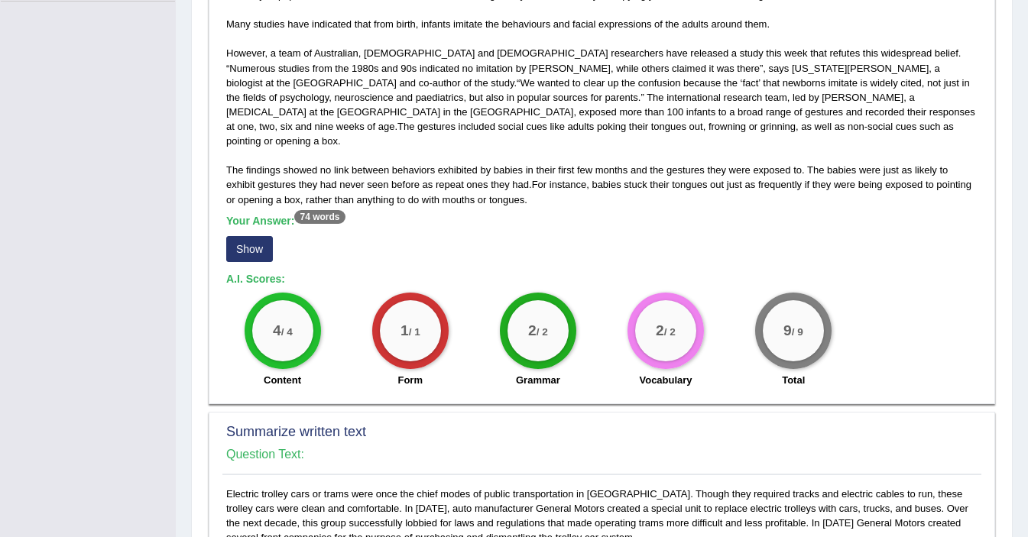
scroll to position [0, 0]
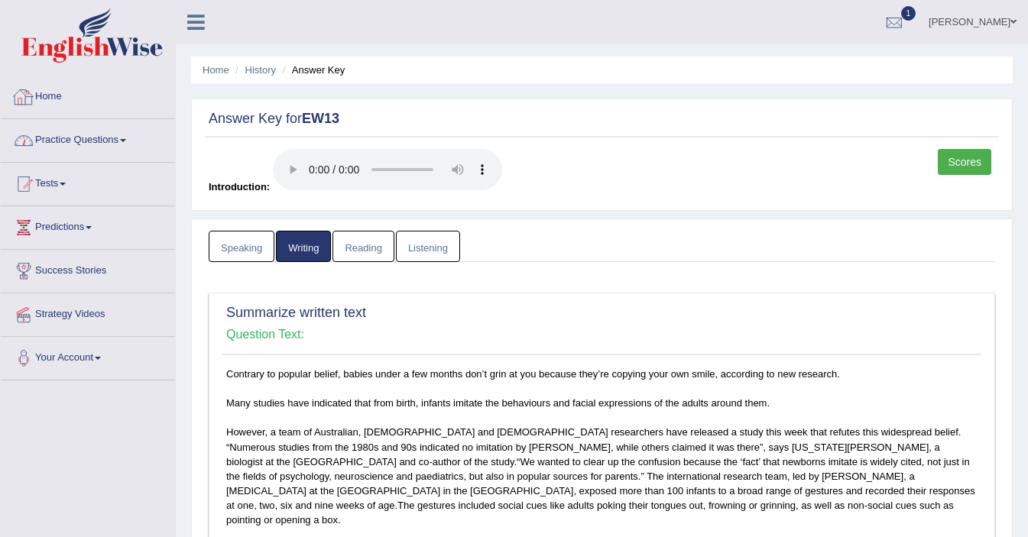
click at [84, 134] on link "Practice Questions" at bounding box center [88, 138] width 174 height 38
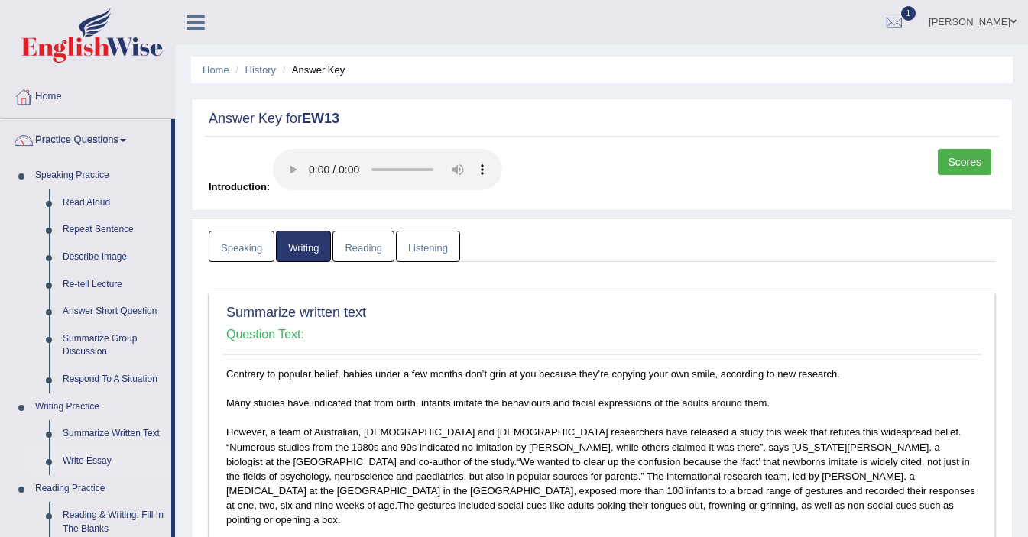
click at [83, 460] on link "Write Essay" at bounding box center [113, 462] width 115 height 28
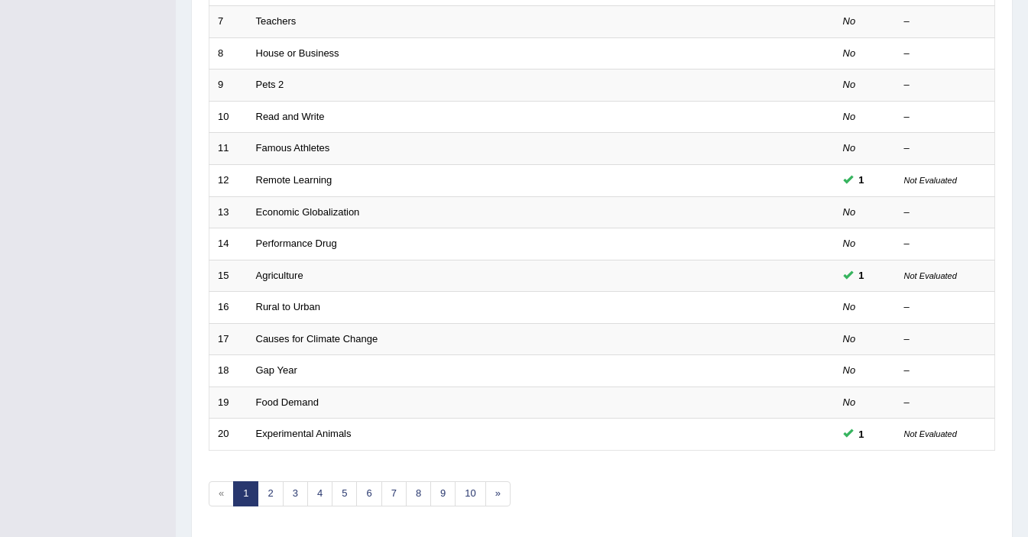
scroll to position [474, 0]
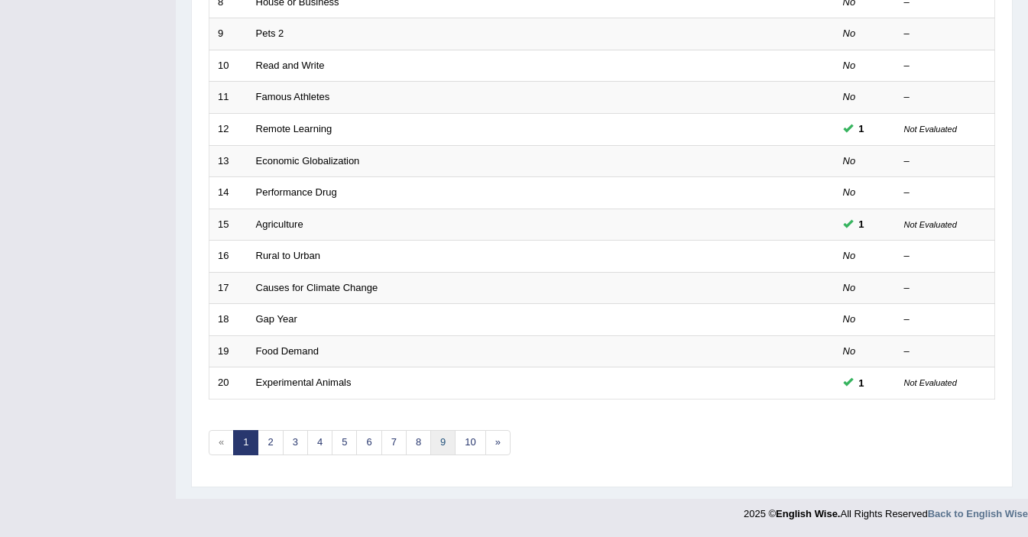
click at [442, 443] on link "9" at bounding box center [442, 442] width 25 height 25
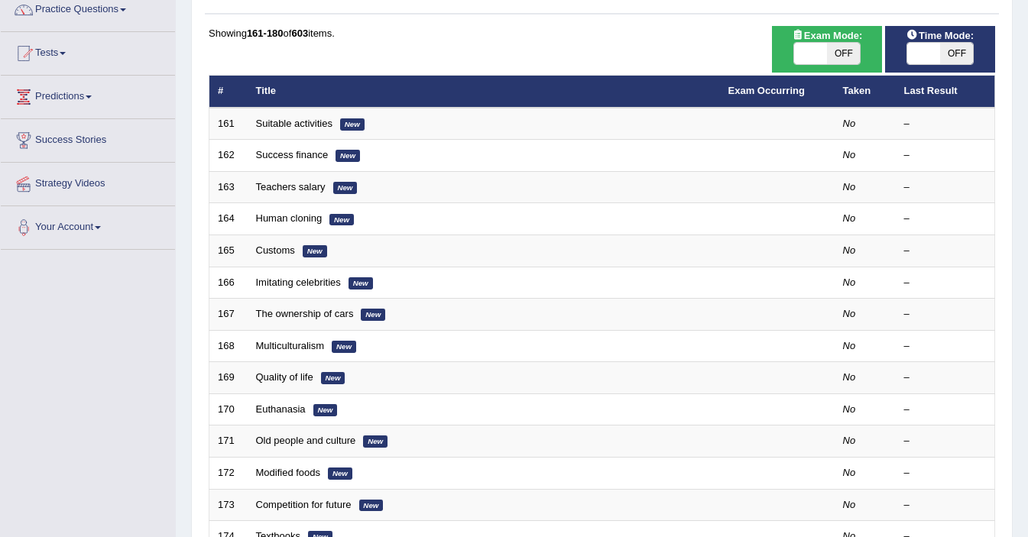
scroll to position [134, 0]
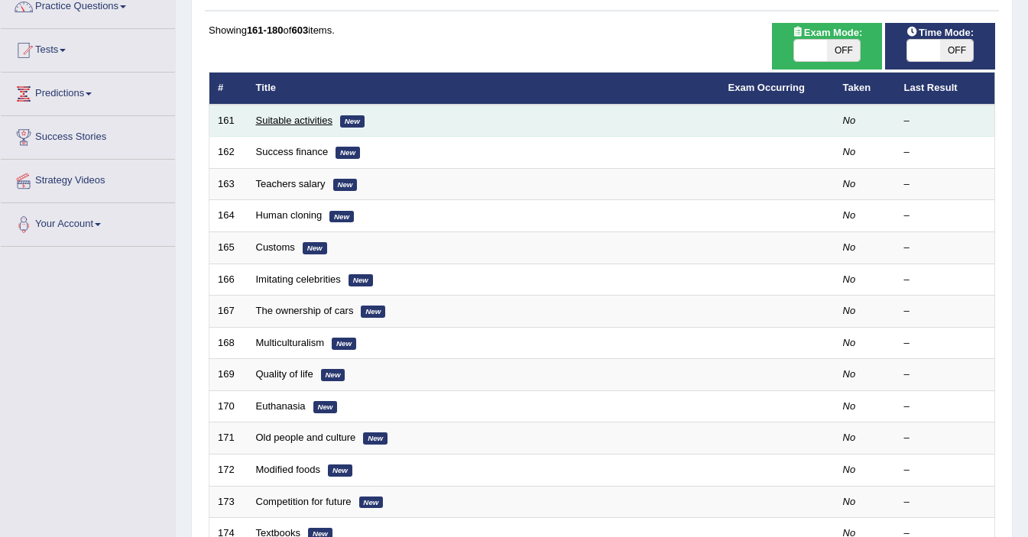
click at [276, 121] on link "Suitable activities" at bounding box center [294, 120] width 76 height 11
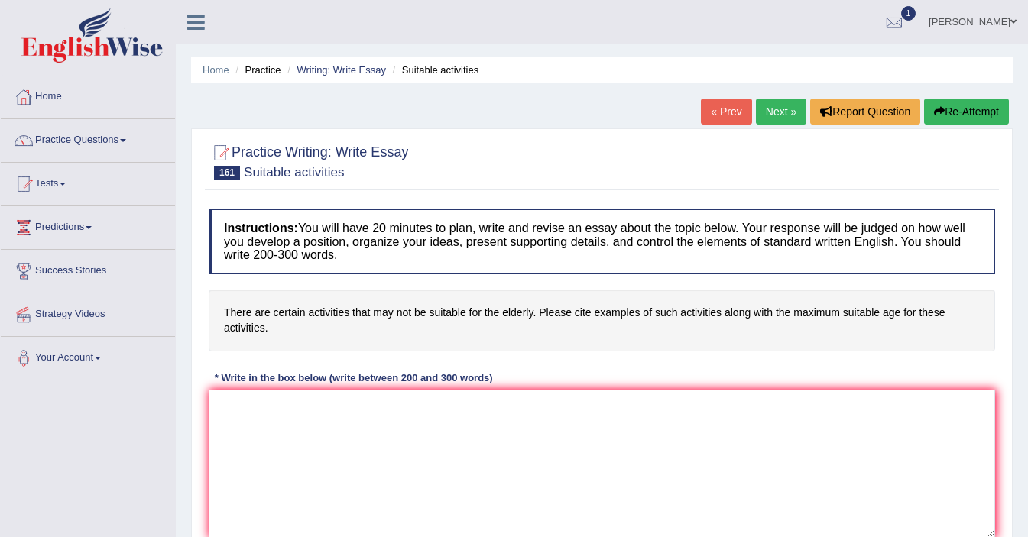
click at [775, 118] on link "Next »" at bounding box center [781, 112] width 50 height 26
click at [769, 113] on link "Next »" at bounding box center [781, 112] width 50 height 26
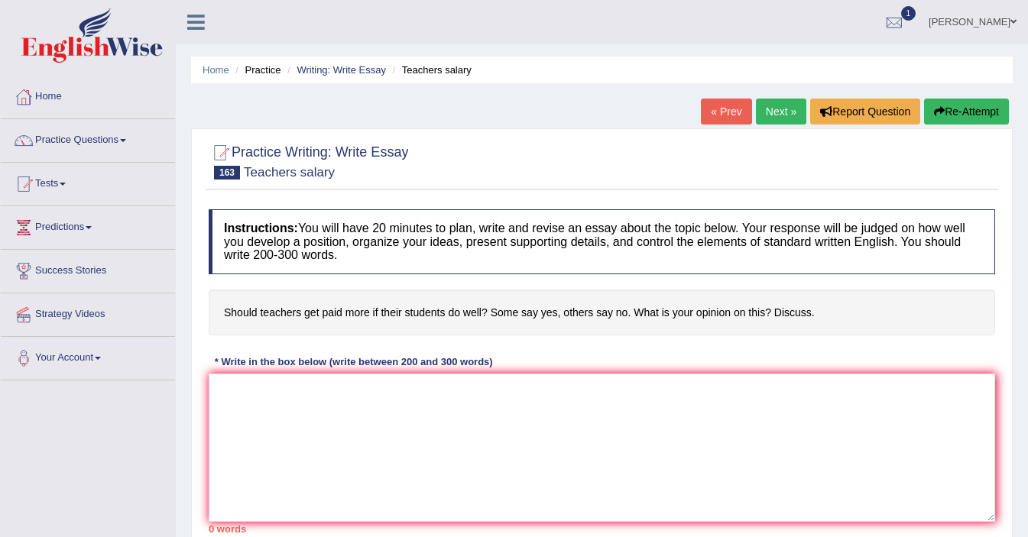
click at [766, 104] on link "Next »" at bounding box center [781, 112] width 50 height 26
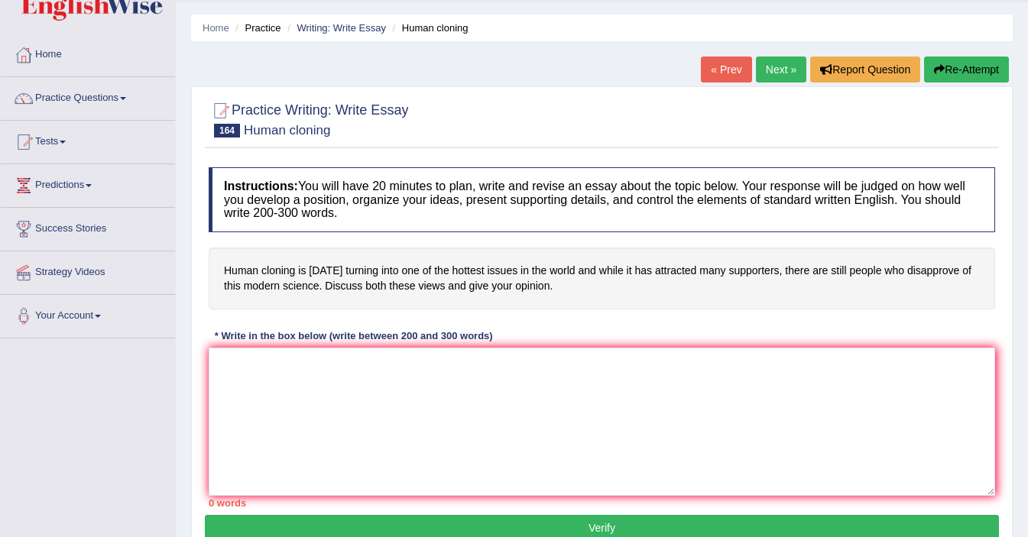
scroll to position [54, 0]
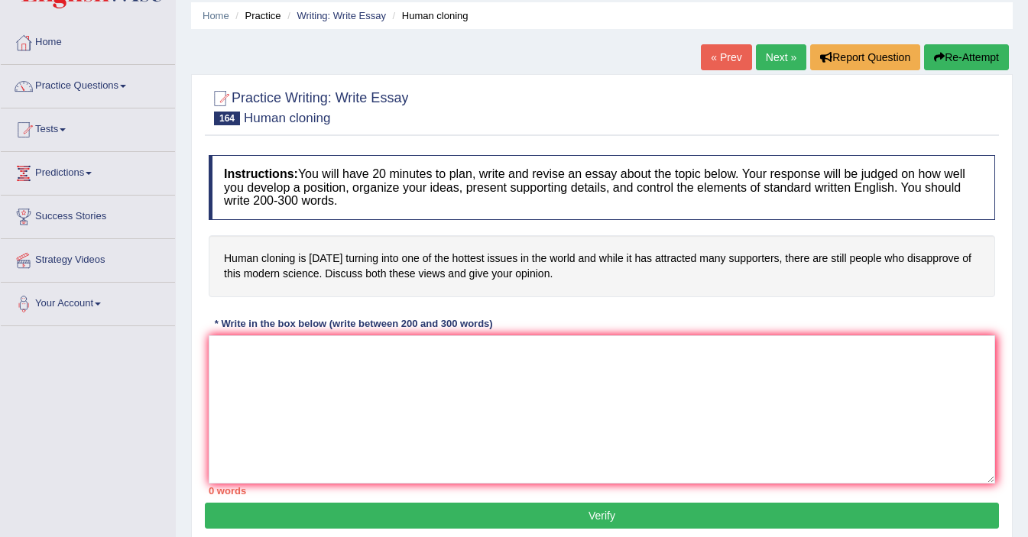
click at [771, 53] on link "Next »" at bounding box center [781, 57] width 50 height 26
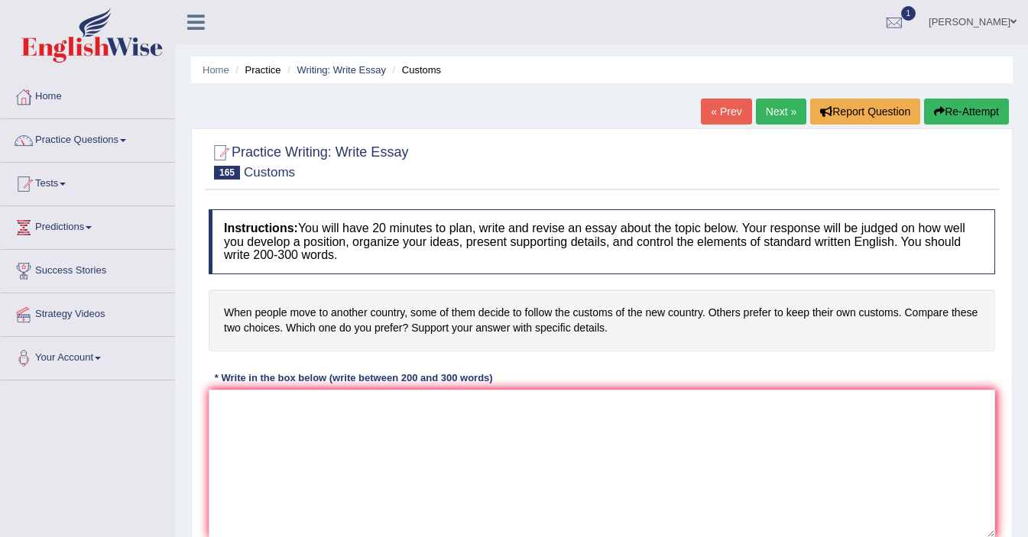
click at [771, 53] on div "Home Practice Writing: Write Essay Customs « Prev Next » Report Question Re-Att…" at bounding box center [602, 382] width 852 height 764
